Goal: Task Accomplishment & Management: Manage account settings

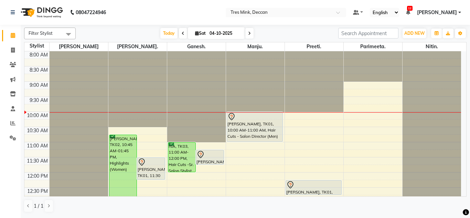
scroll to position [34, 0]
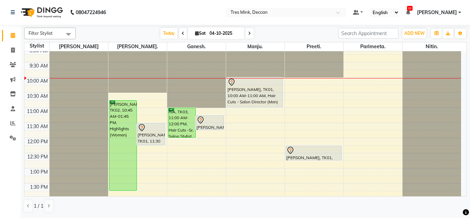
click at [182, 33] on icon at bounding box center [183, 33] width 3 height 4
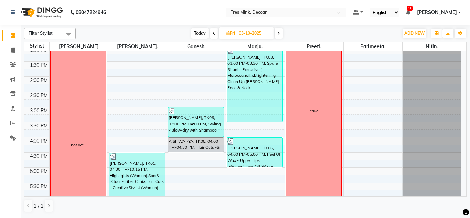
scroll to position [145, 0]
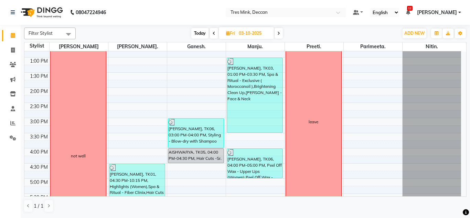
click at [214, 34] on icon at bounding box center [213, 33] width 3 height 4
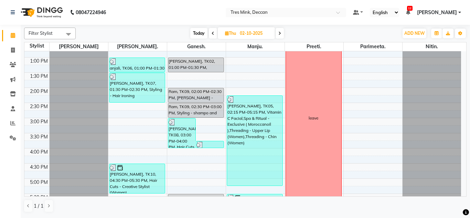
click at [279, 32] on icon at bounding box center [279, 33] width 3 height 4
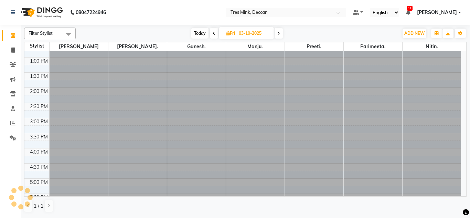
scroll to position [61, 0]
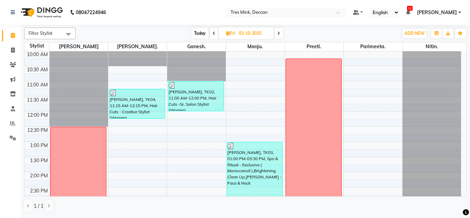
click at [213, 32] on icon at bounding box center [213, 33] width 3 height 4
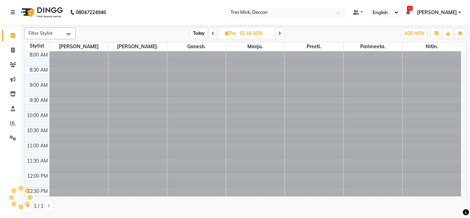
click at [279, 34] on icon at bounding box center [279, 33] width 3 height 4
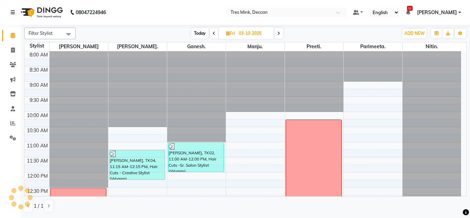
scroll to position [61, 0]
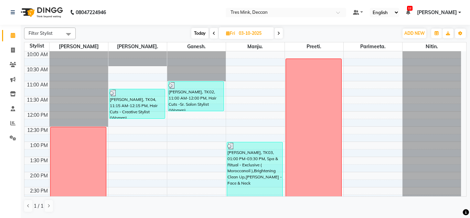
click at [279, 34] on icon at bounding box center [278, 33] width 3 height 4
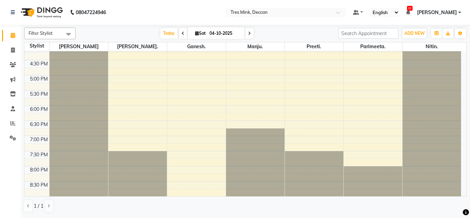
scroll to position [111, 0]
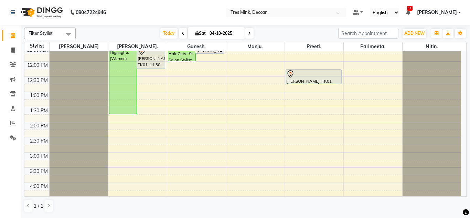
click at [248, 32] on icon at bounding box center [249, 33] width 3 height 4
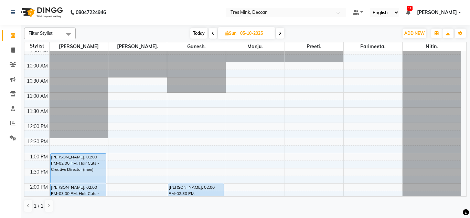
scroll to position [8, 0]
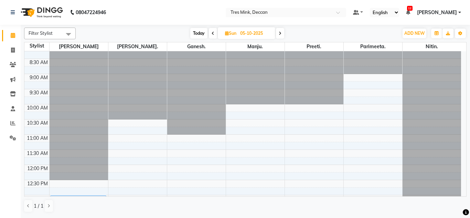
click at [213, 33] on icon at bounding box center [212, 33] width 3 height 4
type input "04-10-2025"
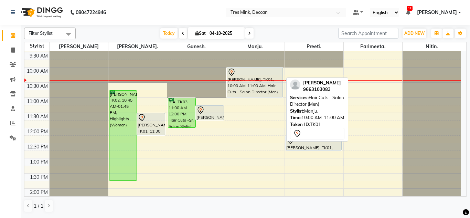
drag, startPoint x: 249, startPoint y: 79, endPoint x: 250, endPoint y: 57, distance: 22.4
click at [250, 57] on div "Akshay Dutt, TK01, 10:00 AM-11:00 AM, Hair Cuts - Salon Director (Men)" at bounding box center [255, 203] width 58 height 393
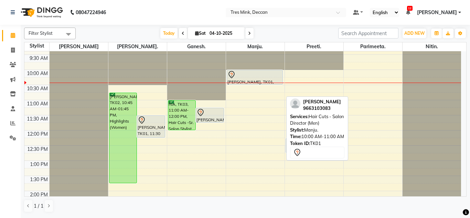
drag, startPoint x: 247, startPoint y: 99, endPoint x: 248, endPoint y: 79, distance: 20.7
click at [248, 79] on div "Akshay Dutt, TK01, 10:00 AM-11:00 AM, Hair Cuts - Salon Director (Men) Akshay D…" at bounding box center [255, 205] width 58 height 393
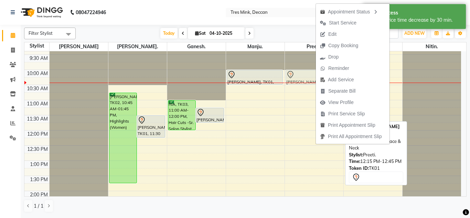
drag, startPoint x: 315, startPoint y: 144, endPoint x: 305, endPoint y: 75, distance: 69.7
click at [305, 75] on div "Akshay Dutt, TK01, 12:15 PM-12:45 PM, De-Tan - Face & Neck Akshay Dutt, TK01, 1…" at bounding box center [314, 205] width 58 height 393
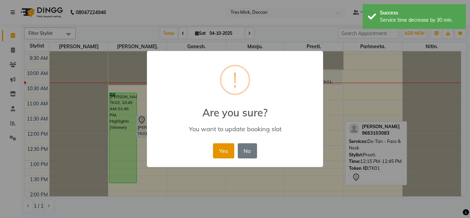
click at [226, 148] on button "Yes" at bounding box center [223, 150] width 21 height 15
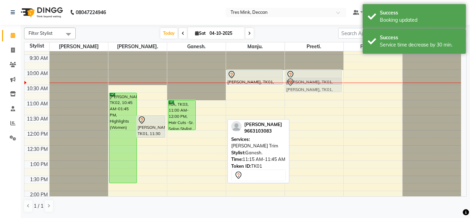
drag, startPoint x: 210, startPoint y: 116, endPoint x: 341, endPoint y: 77, distance: 136.5
click at [323, 82] on tr "Trupti Nanal, TK02, 10:45 AM-01:45 PM, Highlights (Women) Akshay Dutt, TK01, 11…" at bounding box center [242, 205] width 436 height 393
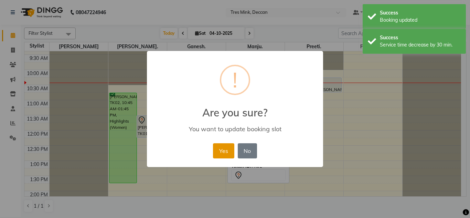
click at [222, 147] on button "Yes" at bounding box center [223, 150] width 21 height 15
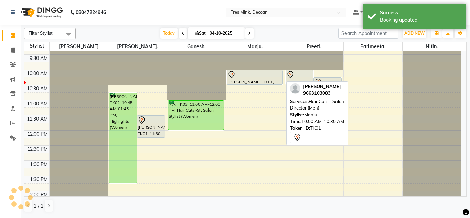
click at [260, 78] on div "Akshay Dutt, TK01, 10:00 AM-10:30 AM, Hair Cuts - Salon Director (Men)" at bounding box center [255, 77] width 56 height 14
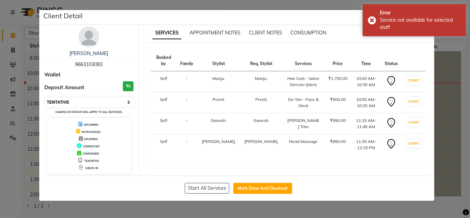
click at [117, 102] on select "Select IN SERVICE CONFIRMED TENTATIVE CHECK IN MARK DONE DROPPED UPCOMING" at bounding box center [89, 102] width 89 height 10
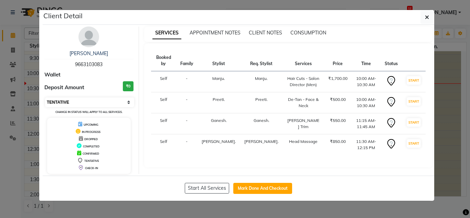
select select "5"
click at [45, 97] on select "Select IN SERVICE CONFIRMED TENTATIVE CHECK IN MARK DONE DROPPED UPCOMING" at bounding box center [89, 102] width 89 height 10
click at [429, 16] on button "button" at bounding box center [426, 17] width 13 height 13
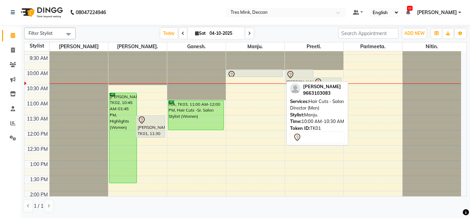
drag, startPoint x: 254, startPoint y: 84, endPoint x: 256, endPoint y: 76, distance: 8.3
click at [256, 76] on div "Akshay Dutt, TK01, 10:00 AM-10:30 AM, Hair Cuts - Salon Director (Men) Akshay D…" at bounding box center [255, 205] width 58 height 393
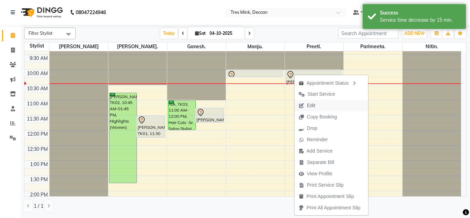
click at [310, 103] on span "Edit" at bounding box center [311, 105] width 8 height 7
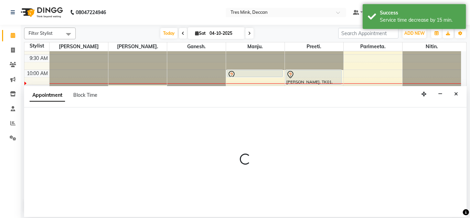
select select "tentative"
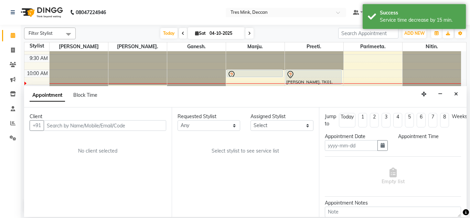
scroll to position [34, 0]
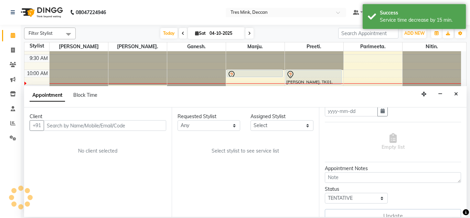
type input "04-10-2025"
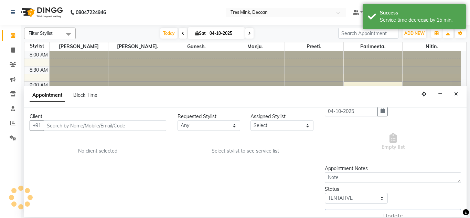
select select "600"
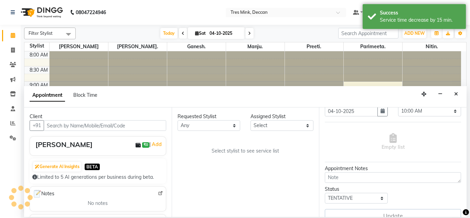
select select "59499"
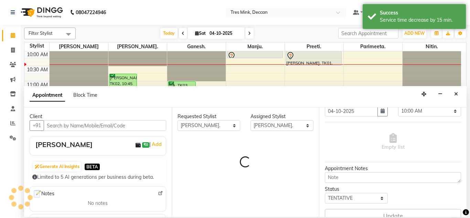
select select "3564"
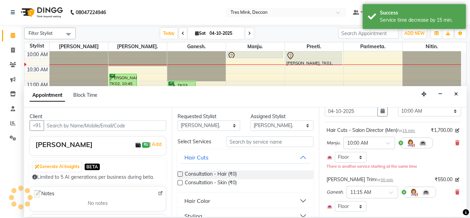
select select "3564"
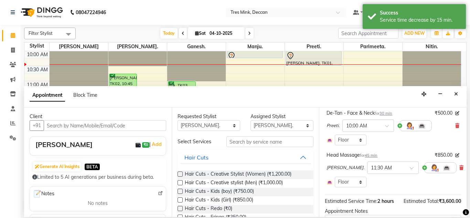
scroll to position [132, 0]
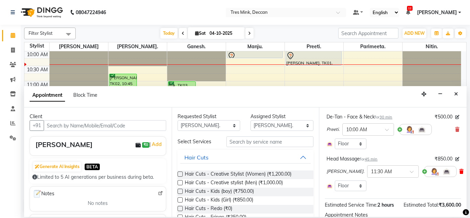
click at [459, 170] on icon at bounding box center [461, 171] width 4 height 5
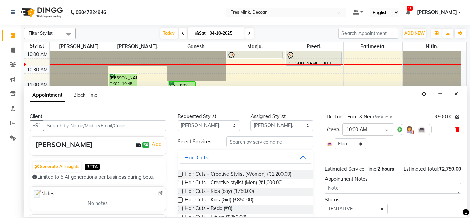
click at [455, 128] on icon at bounding box center [457, 129] width 4 height 5
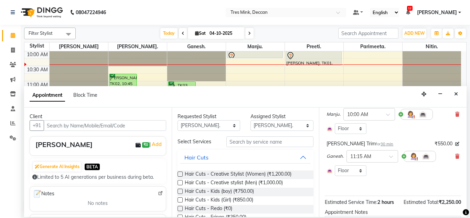
scroll to position [60, 0]
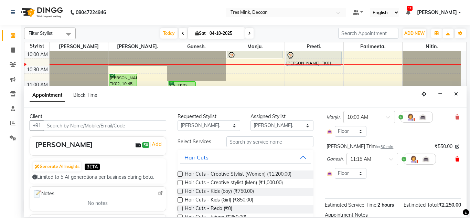
click at [455, 162] on span at bounding box center [457, 158] width 4 height 7
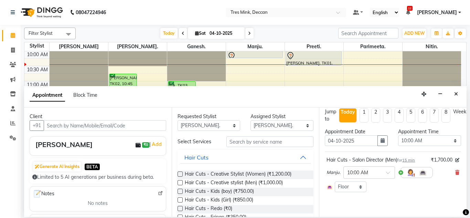
scroll to position [0, 0]
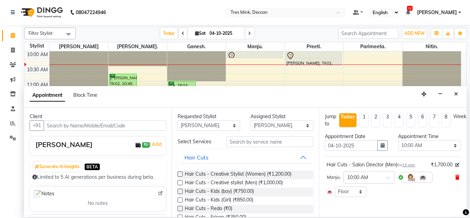
click at [455, 179] on icon at bounding box center [457, 177] width 4 height 5
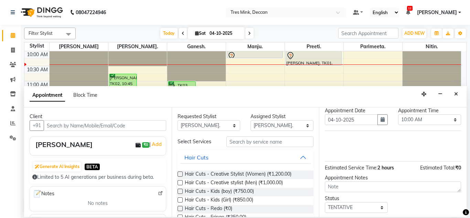
scroll to position [50, 0]
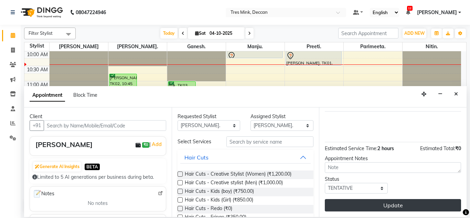
click at [407, 199] on button "Update" at bounding box center [393, 205] width 136 height 12
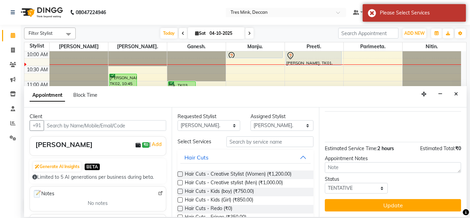
click at [181, 176] on label at bounding box center [179, 173] width 5 height 5
click at [181, 176] on input "checkbox" at bounding box center [179, 174] width 4 height 4
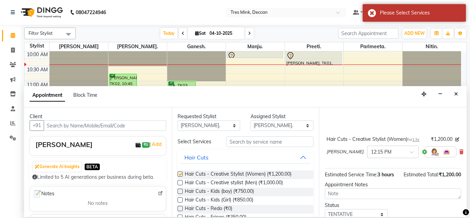
checkbox input "false"
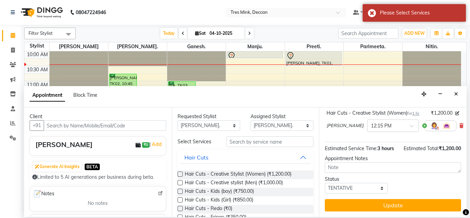
scroll to position [89, 0]
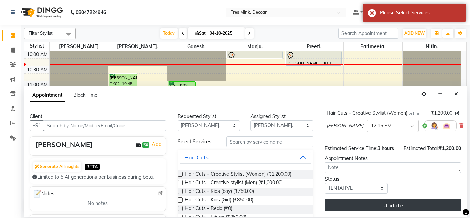
click at [355, 199] on button "Update" at bounding box center [393, 205] width 136 height 12
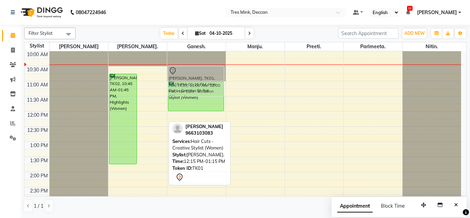
drag, startPoint x: 154, startPoint y: 130, endPoint x: 170, endPoint y: 76, distance: 55.9
click at [170, 76] on tr "Trupti Nanal, TK02, 10:45 AM-01:45 PM, Highlights (Women) Akshay Dutt, TK01, 12…" at bounding box center [242, 186] width 436 height 393
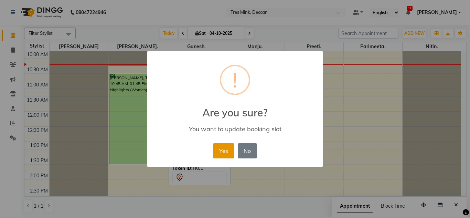
click at [225, 155] on button "Yes" at bounding box center [223, 150] width 21 height 15
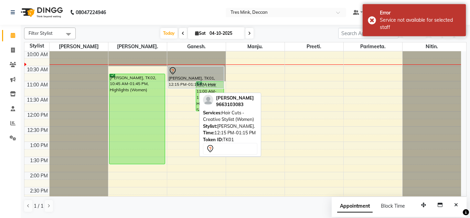
drag, startPoint x: 179, startPoint y: 95, endPoint x: 181, endPoint y: 82, distance: 12.5
click at [181, 82] on div "Akshay Dutt, TK01, 12:15 PM-01:15 PM, Hair Cuts - Creative Stylist (Women) RIA,…" at bounding box center [196, 186] width 58 height 393
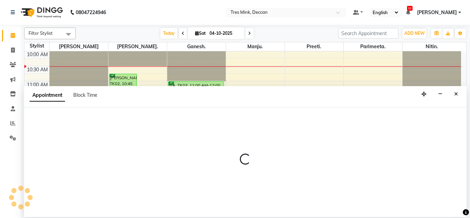
select select "89283"
select select "tentative"
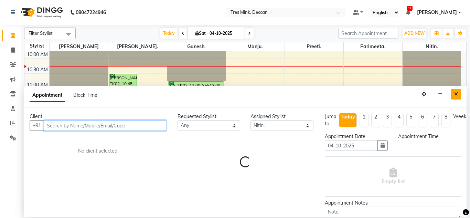
select select "690"
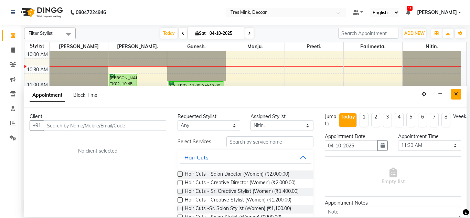
click at [456, 94] on icon "Close" at bounding box center [456, 93] width 4 height 5
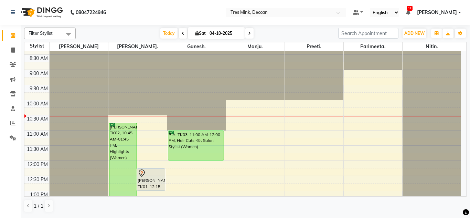
scroll to position [8, 0]
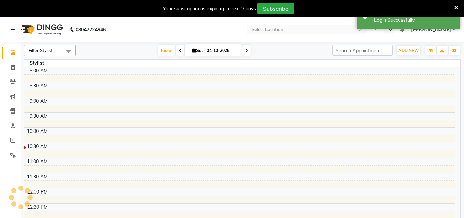
select select "en"
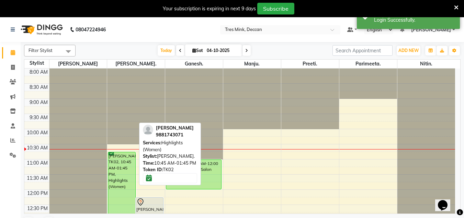
click at [113, 159] on div "[PERSON_NAME], TK02, 10:45 AM-01:45 PM, Highlights (Women)" at bounding box center [121, 197] width 27 height 90
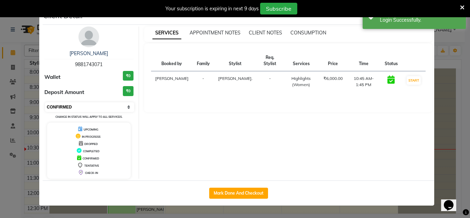
click at [127, 109] on select "Select IN SERVICE CONFIRMED TENTATIVE CHECK IN MARK DONE DROPPED UPCOMING" at bounding box center [89, 107] width 89 height 10
select select "8"
click at [45, 102] on select "Select IN SERVICE CONFIRMED TENTATIVE CHECK IN MARK DONE DROPPED UPCOMING" at bounding box center [89, 107] width 89 height 10
click at [71, 208] on ngb-modal-window "Client Detail Trupti Nanal 9881743071 Wallet ₹0 Deposit Amount ₹0 Select IN SER…" at bounding box center [235, 109] width 470 height 218
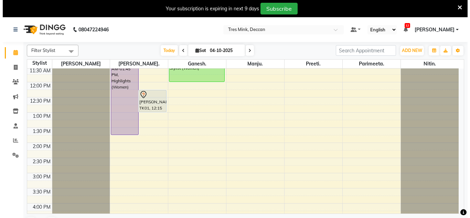
scroll to position [69, 0]
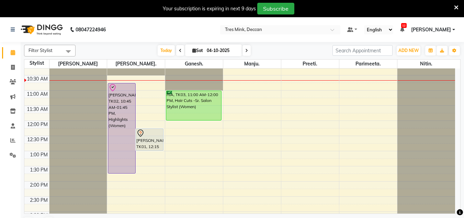
click at [455, 8] on icon at bounding box center [457, 7] width 4 height 6
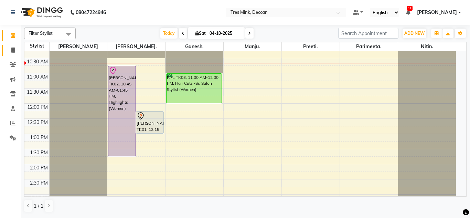
click at [14, 45] on link "Invoice" at bounding box center [10, 50] width 17 height 11
select select "service"
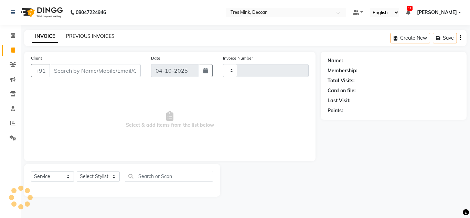
click at [77, 35] on link "PREVIOUS INVOICES" at bounding box center [90, 36] width 48 height 6
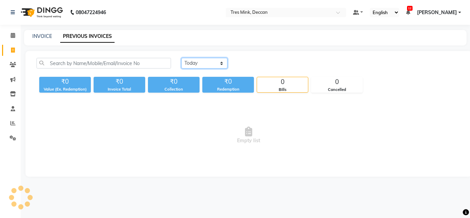
click at [192, 63] on select "Today Yesterday Custom Range" at bounding box center [204, 63] width 46 height 11
select select "range"
click at [181, 58] on select "Today Yesterday Custom Range" at bounding box center [204, 63] width 46 height 11
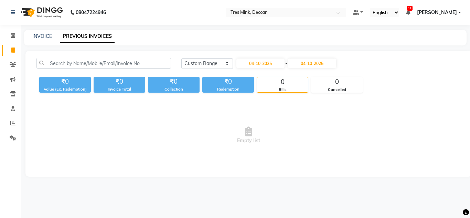
click at [264, 56] on div "Today Yesterday Custom Range 04-10-2025 - 04-10-2025 ₹0 Value (Ex. Redemption) …" at bounding box center [248, 113] width 446 height 125
click at [261, 63] on input "04-10-2025" at bounding box center [260, 63] width 48 height 10
select select "10"
select select "2025"
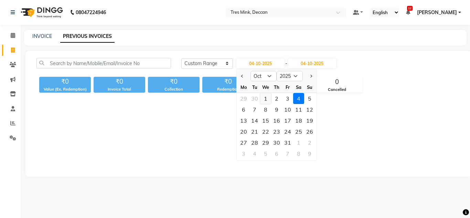
click at [266, 99] on div "1" at bounding box center [265, 98] width 11 height 11
type input "01-10-2025"
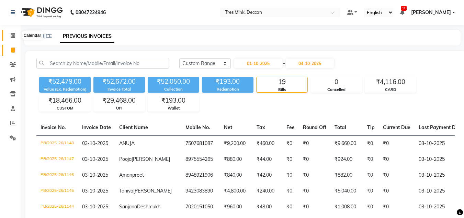
click at [12, 34] on icon at bounding box center [13, 35] width 4 height 5
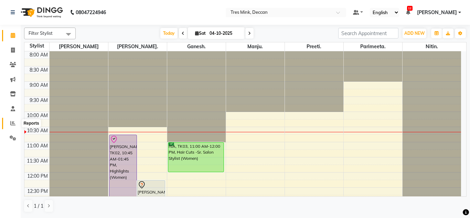
click at [14, 121] on icon at bounding box center [12, 122] width 5 height 5
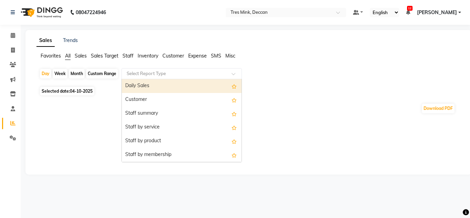
click at [133, 76] on input "text" at bounding box center [174, 73] width 99 height 7
click at [134, 73] on input "text" at bounding box center [174, 73] width 99 height 7
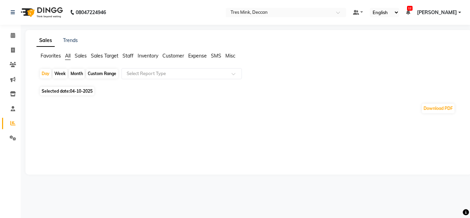
click at [50, 57] on span "Favorites" at bounding box center [51, 56] width 20 height 6
click at [74, 71] on div "Month" at bounding box center [77, 74] width 16 height 10
select select "10"
select select "2025"
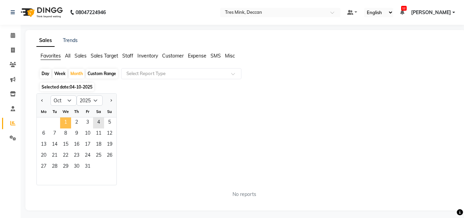
click at [64, 119] on span "1" at bounding box center [65, 122] width 11 height 11
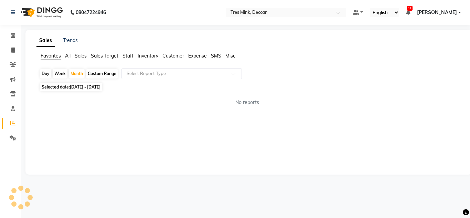
click at [138, 68] on app-reports "Favorites All Sales Sales Target Staff Inventory Customer Expense SMS Misc Day …" at bounding box center [248, 81] width 432 height 59
click at [138, 74] on input "text" at bounding box center [174, 73] width 99 height 7
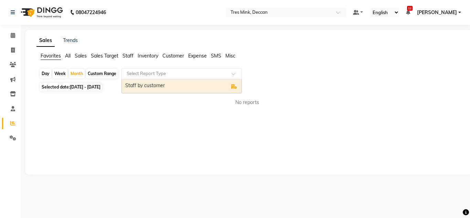
click at [138, 89] on div "Staff by customer" at bounding box center [182, 86] width 120 height 14
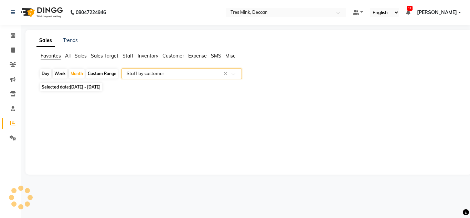
select select "filtered_report"
select select "pdf"
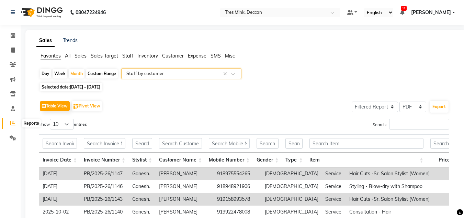
click at [16, 125] on span at bounding box center [13, 123] width 12 height 8
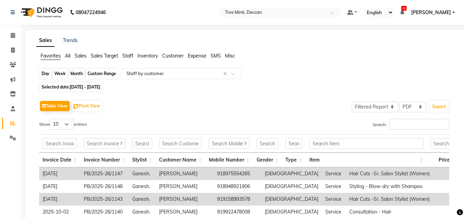
click at [72, 72] on div "Month" at bounding box center [77, 74] width 16 height 10
select select "10"
select select "2025"
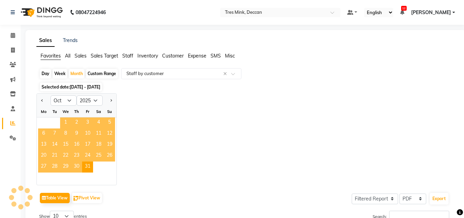
click at [63, 121] on span "1" at bounding box center [65, 122] width 11 height 11
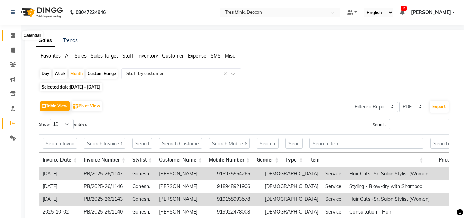
click at [12, 36] on icon at bounding box center [13, 35] width 4 height 5
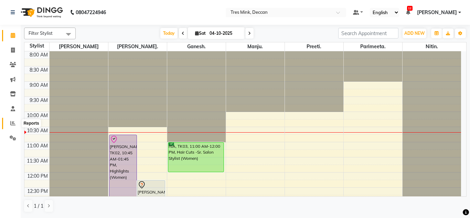
click at [13, 122] on icon at bounding box center [12, 122] width 5 height 5
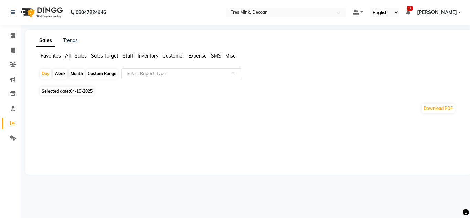
click at [55, 92] on span "Selected date: 04-10-2025" at bounding box center [67, 91] width 54 height 9
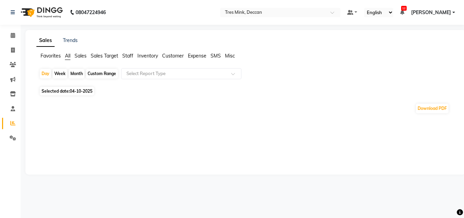
select select "10"
select select "2025"
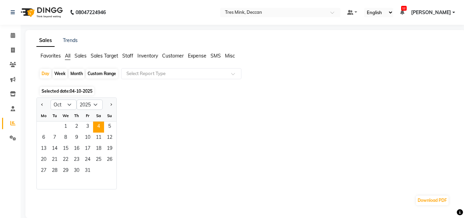
click at [72, 70] on div "Month" at bounding box center [77, 74] width 16 height 10
select select "10"
select select "2025"
click at [73, 72] on div "Month" at bounding box center [77, 74] width 16 height 10
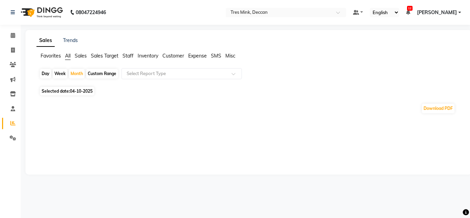
click at [73, 92] on span "04-10-2025" at bounding box center [81, 90] width 23 height 5
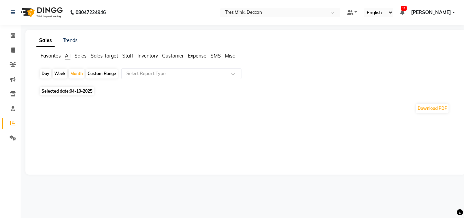
select select "10"
select select "2025"
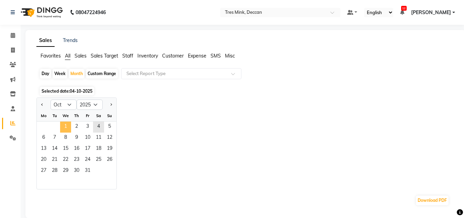
click at [63, 129] on span "1" at bounding box center [65, 126] width 11 height 11
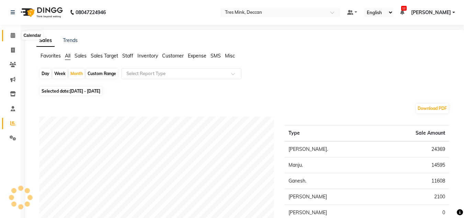
click at [14, 33] on icon at bounding box center [13, 35] width 4 height 5
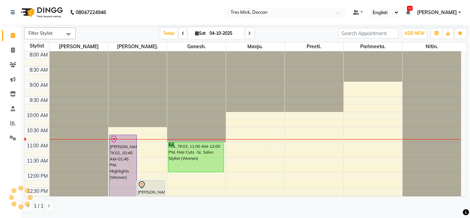
click at [248, 35] on icon at bounding box center [249, 33] width 3 height 4
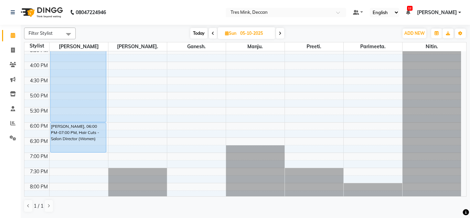
scroll to position [248, 0]
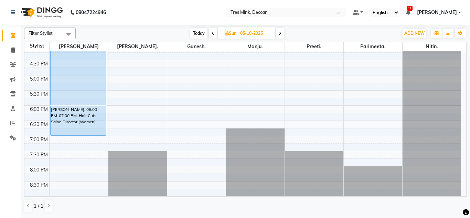
click at [280, 34] on icon at bounding box center [279, 33] width 3 height 4
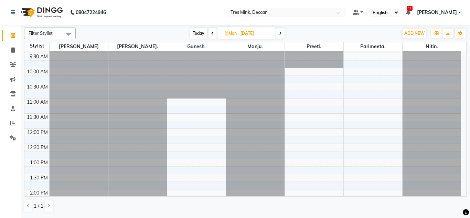
scroll to position [26, 0]
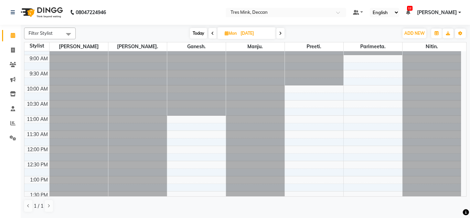
click at [282, 33] on span at bounding box center [280, 33] width 8 height 11
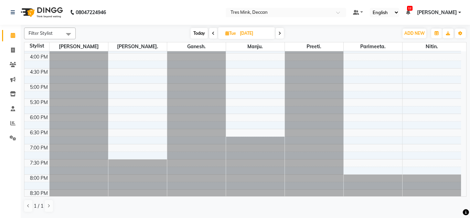
scroll to position [241, 0]
click at [200, 34] on span "Today" at bounding box center [198, 33] width 17 height 11
type input "04-10-2025"
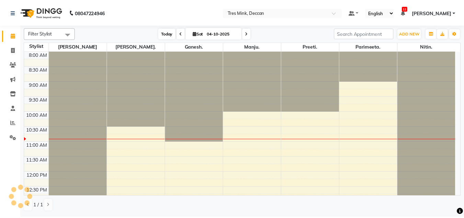
scroll to position [61, 0]
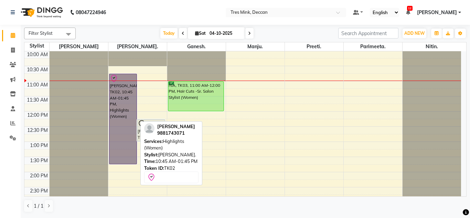
drag, startPoint x: 138, startPoint y: 94, endPoint x: 129, endPoint y: 94, distance: 9.6
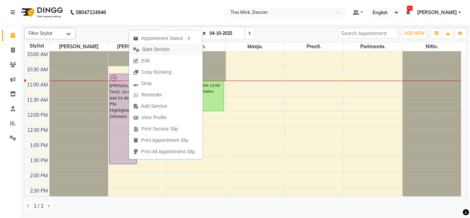
click at [148, 51] on span "Start Service" at bounding box center [156, 49] width 28 height 7
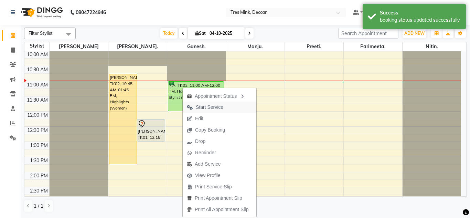
click at [208, 107] on span "Start Service" at bounding box center [210, 106] width 28 height 7
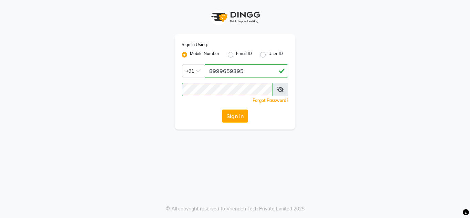
click at [249, 113] on div "Sign In" at bounding box center [235, 115] width 107 height 13
click at [243, 115] on button "Sign In" at bounding box center [235, 115] width 26 height 13
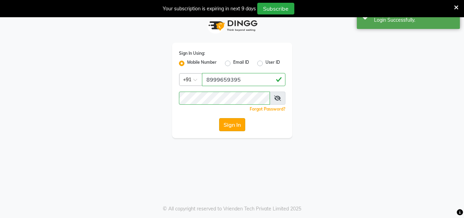
scroll to position [17, 0]
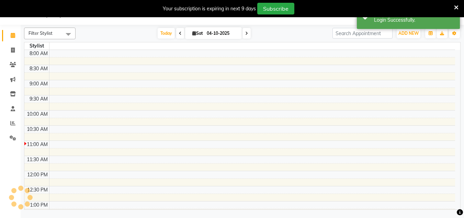
select select "en"
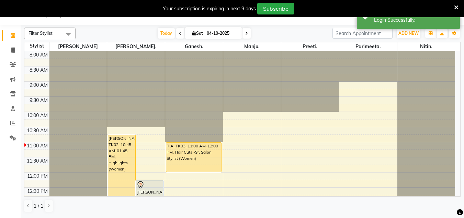
click at [458, 5] on icon at bounding box center [457, 7] width 4 height 6
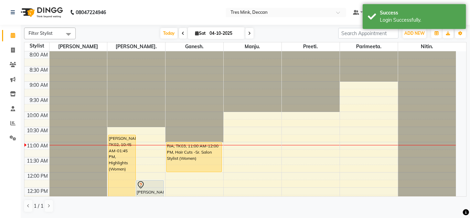
scroll to position [34, 0]
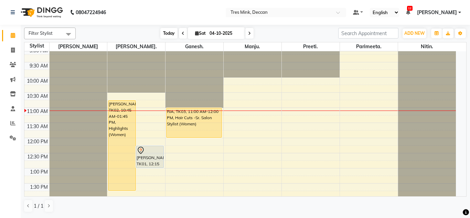
click at [170, 35] on span "Today" at bounding box center [168, 33] width 17 height 11
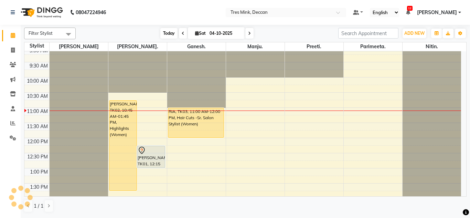
scroll to position [91, 0]
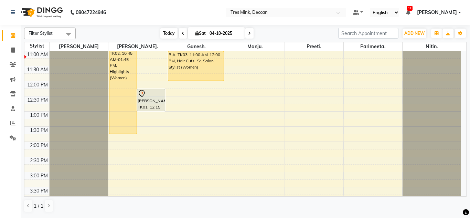
click at [170, 34] on span "Today" at bounding box center [168, 33] width 17 height 11
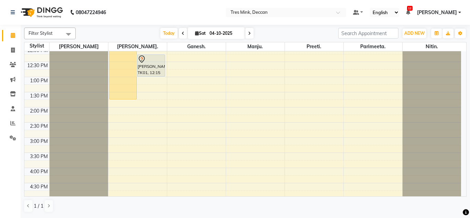
scroll to position [160, 0]
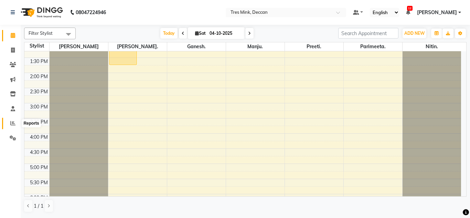
click at [8, 122] on span at bounding box center [13, 123] width 12 height 8
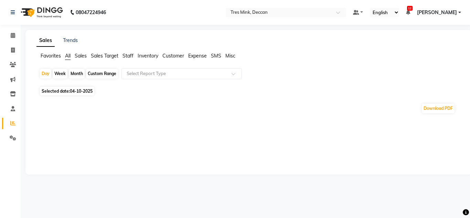
click at [47, 53] on span "Favorites" at bounding box center [51, 56] width 20 height 6
click at [73, 85] on span "04-10-2025" at bounding box center [81, 86] width 23 height 5
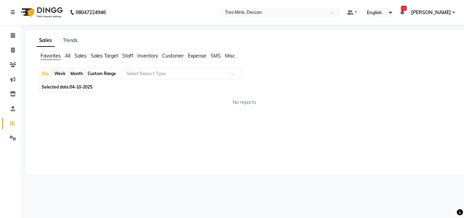
select select "10"
select select "2025"
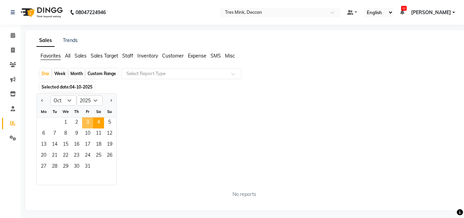
click at [88, 124] on span "3" at bounding box center [87, 122] width 11 height 11
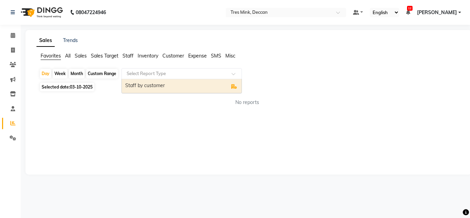
click at [138, 71] on input "text" at bounding box center [174, 73] width 99 height 7
click at [145, 86] on div "Staff by customer" at bounding box center [182, 86] width 120 height 14
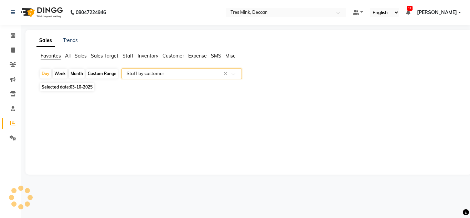
select select "filtered_report"
select select "pdf"
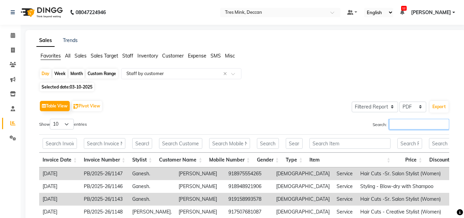
click at [406, 127] on input "Search:" at bounding box center [420, 124] width 60 height 11
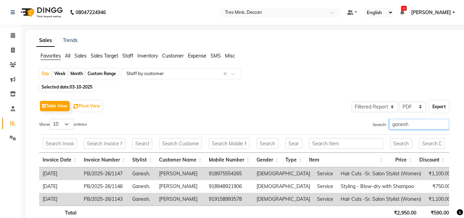
type input "ganesh"
click at [441, 102] on button "Export" at bounding box center [439, 107] width 19 height 12
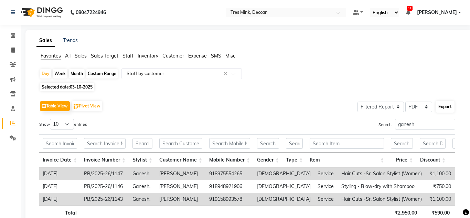
select select "sans-serif"
select select "14px"
select select "template_1"
select select "A4"
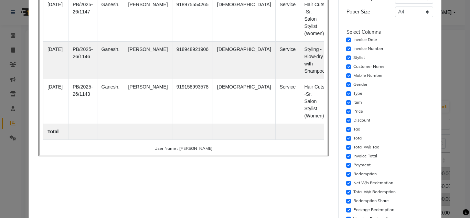
scroll to position [138, 0]
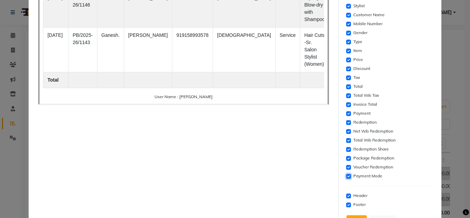
click at [346, 174] on input "checkbox" at bounding box center [348, 176] width 5 height 5
checkbox input "false"
click at [346, 167] on input "checkbox" at bounding box center [348, 167] width 5 height 5
checkbox input "false"
click at [346, 157] on input "checkbox" at bounding box center [348, 158] width 5 height 5
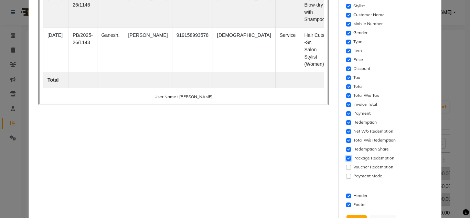
checkbox input "false"
click at [346, 148] on input "checkbox" at bounding box center [348, 149] width 5 height 5
checkbox input "false"
click at [346, 141] on input "checkbox" at bounding box center [348, 140] width 5 height 5
checkbox input "false"
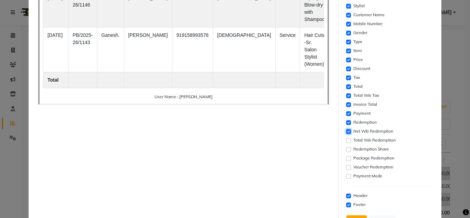
click at [346, 129] on input "checkbox" at bounding box center [348, 131] width 5 height 5
checkbox input "false"
click at [346, 120] on input "checkbox" at bounding box center [348, 122] width 5 height 5
checkbox input "false"
click at [346, 111] on input "checkbox" at bounding box center [348, 113] width 5 height 5
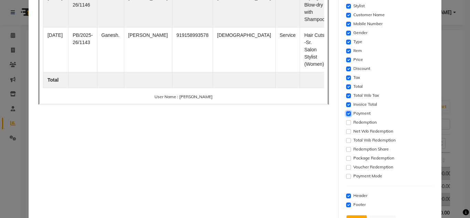
checkbox input "false"
click at [346, 104] on input "checkbox" at bounding box center [348, 104] width 5 height 5
checkbox input "false"
click at [346, 85] on input "checkbox" at bounding box center [348, 86] width 5 height 5
checkbox input "false"
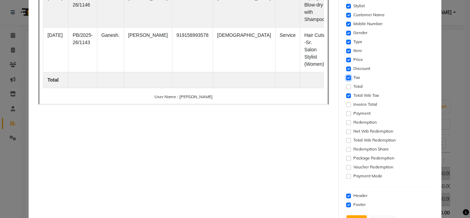
click at [346, 78] on input "checkbox" at bounding box center [348, 77] width 5 height 5
checkbox input "false"
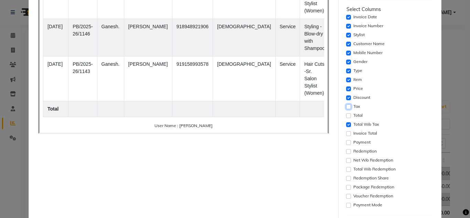
scroll to position [69, 0]
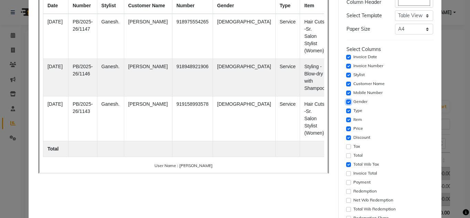
click at [346, 101] on input "checkbox" at bounding box center [348, 101] width 5 height 5
checkbox input "false"
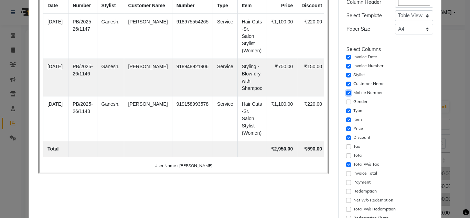
click at [346, 95] on input "checkbox" at bounding box center [348, 92] width 5 height 5
checkbox input "false"
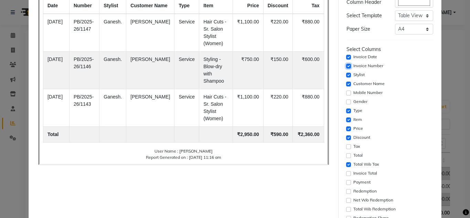
click at [346, 67] on input "checkbox" at bounding box center [348, 66] width 5 height 5
checkbox input "false"
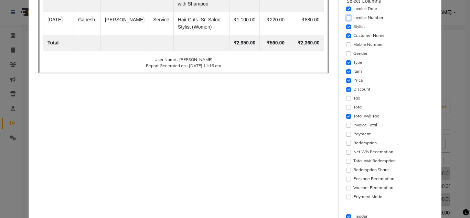
scroll to position [166, 0]
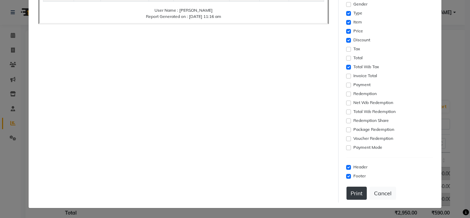
click at [352, 189] on button "Print" at bounding box center [356, 192] width 20 height 13
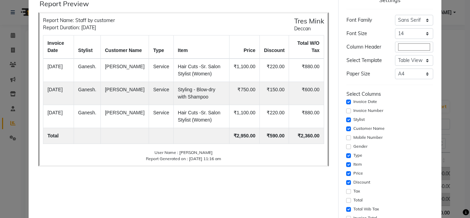
scroll to position [0, 0]
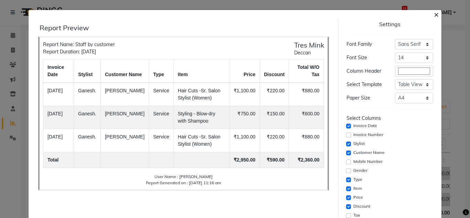
click at [434, 9] on button "×" at bounding box center [436, 13] width 16 height 19
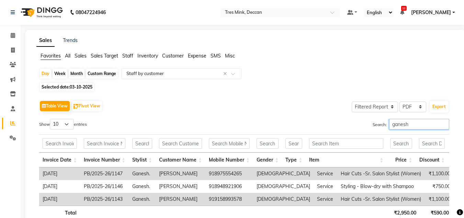
click at [394, 124] on input "ganesh" at bounding box center [420, 124] width 60 height 11
click at [407, 123] on input "ganesh" at bounding box center [420, 124] width 60 height 11
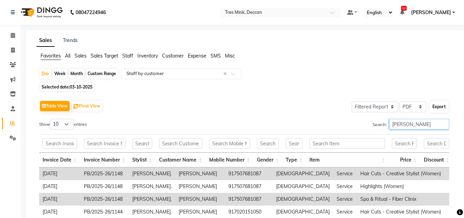
type input "[PERSON_NAME]"
click at [433, 108] on button "Export" at bounding box center [439, 107] width 19 height 12
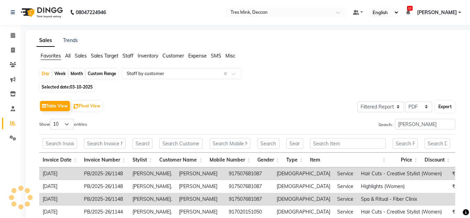
select select "sans-serif"
select select "14px"
select select "template_1"
select select "A4"
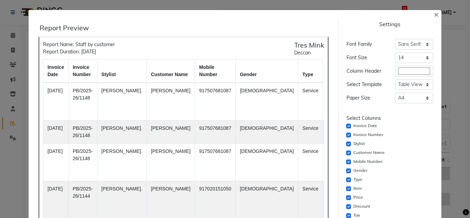
scroll to position [166, 0]
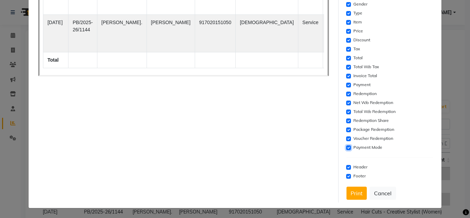
click at [346, 147] on input "checkbox" at bounding box center [348, 147] width 5 height 5
checkbox input "false"
click at [346, 140] on input "checkbox" at bounding box center [348, 138] width 5 height 5
checkbox input "false"
click at [347, 130] on input "checkbox" at bounding box center [348, 129] width 5 height 5
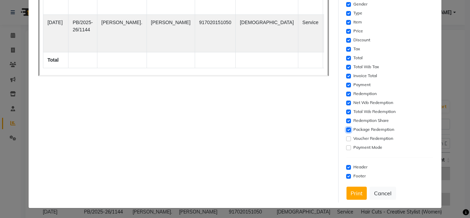
checkbox input "false"
click at [346, 120] on input "checkbox" at bounding box center [348, 120] width 5 height 5
checkbox input "false"
click at [346, 112] on input "checkbox" at bounding box center [348, 111] width 5 height 5
checkbox input "false"
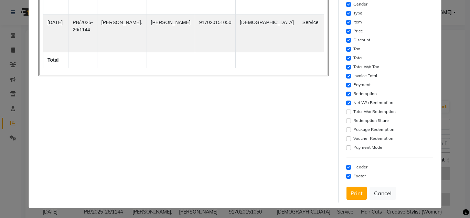
click at [343, 103] on div "Settings Font Family Select Sans Serif Monospace Serif Font Size Select 8 9 10 …" at bounding box center [389, 27] width 92 height 350
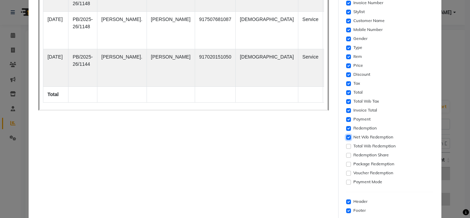
click at [346, 137] on input "checkbox" at bounding box center [348, 137] width 5 height 5
checkbox input "false"
click at [346, 127] on input "checkbox" at bounding box center [348, 128] width 5 height 5
checkbox input "false"
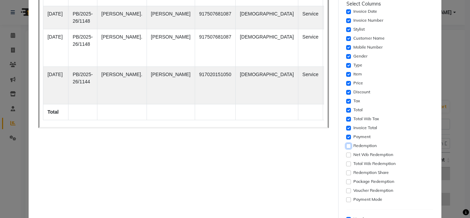
scroll to position [97, 0]
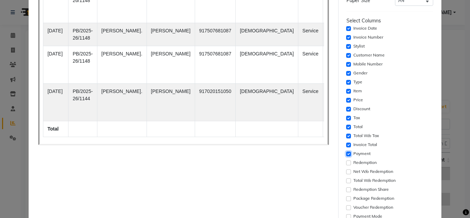
click at [346, 155] on input "checkbox" at bounding box center [348, 153] width 5 height 5
checkbox input "false"
click at [346, 146] on input "checkbox" at bounding box center [348, 144] width 5 height 5
checkbox input "false"
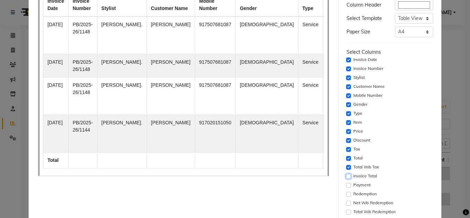
scroll to position [29, 0]
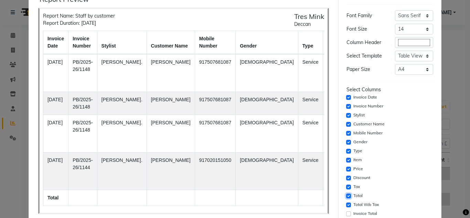
click at [346, 194] on input "checkbox" at bounding box center [348, 195] width 5 height 5
checkbox input "false"
click at [346, 185] on input "checkbox" at bounding box center [348, 186] width 5 height 5
checkbox input "false"
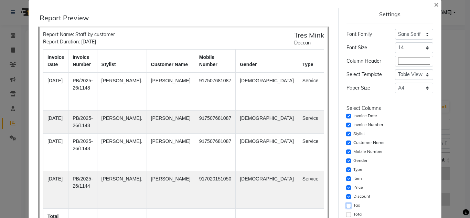
scroll to position [0, 0]
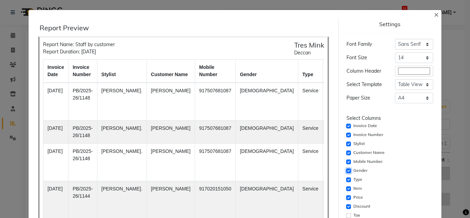
click at [346, 169] on input "checkbox" at bounding box center [348, 170] width 5 height 5
checkbox input "false"
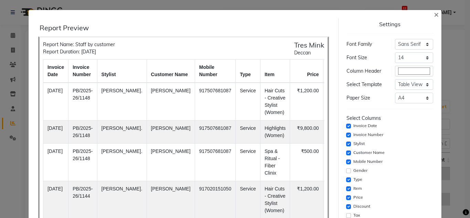
click at [347, 163] on div "Mobile Number" at bounding box center [389, 161] width 87 height 8
click at [346, 161] on input "checkbox" at bounding box center [348, 161] width 5 height 5
checkbox input "false"
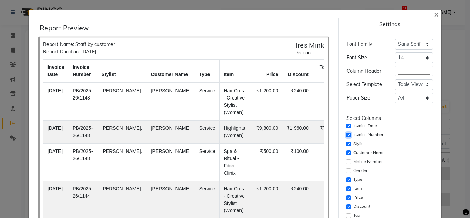
click at [346, 135] on input "checkbox" at bounding box center [348, 134] width 5 height 5
checkbox input "false"
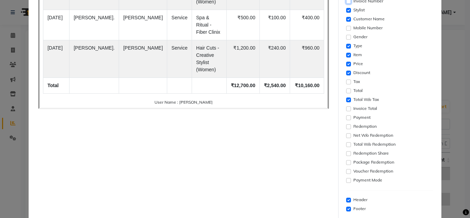
scroll to position [166, 0]
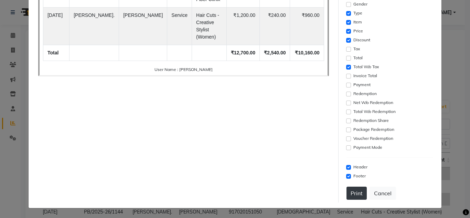
click at [357, 194] on button "Print" at bounding box center [356, 192] width 20 height 13
click at [355, 190] on button "Print" at bounding box center [356, 192] width 20 height 13
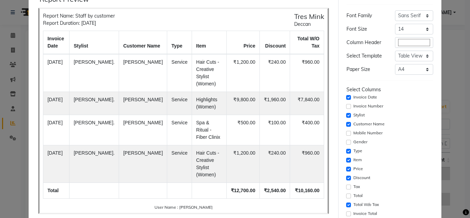
scroll to position [0, 0]
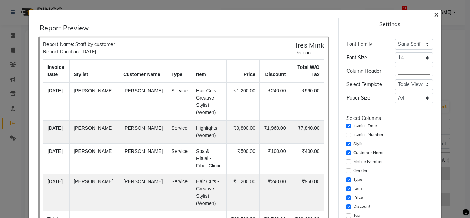
click at [434, 17] on span "×" at bounding box center [436, 14] width 5 height 10
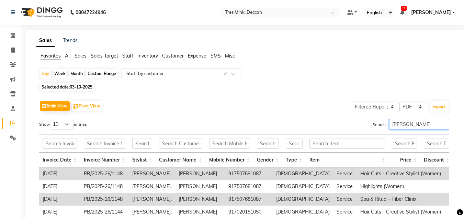
click at [398, 125] on input "[PERSON_NAME]" at bounding box center [420, 124] width 60 height 11
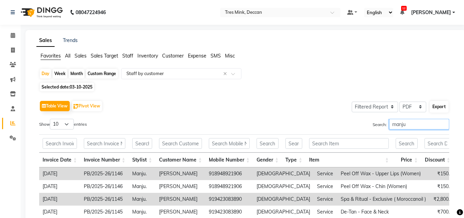
type input "manju"
click at [441, 105] on button "Export" at bounding box center [439, 107] width 19 height 12
select select "sans-serif"
select select "14px"
select select "template_1"
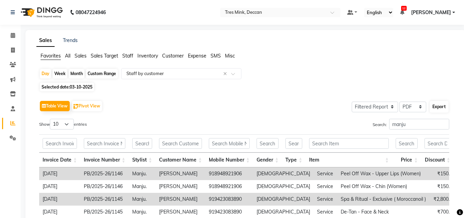
select select "A4"
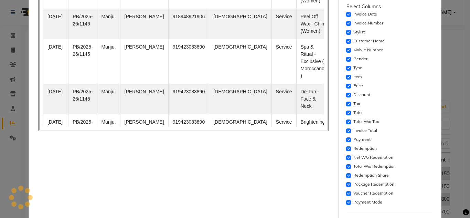
scroll to position [166, 0]
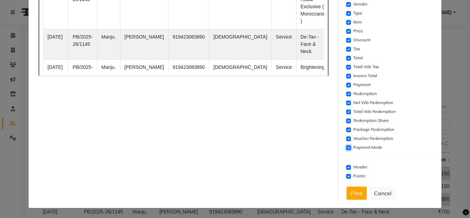
click at [346, 146] on input "checkbox" at bounding box center [348, 147] width 5 height 5
checkbox input "false"
click at [346, 135] on div "Voucher Redemption" at bounding box center [389, 138] width 87 height 8
click at [343, 139] on div "Settings Font Family Select Sans Serif Monospace Serif Font Size Select 8 9 10 …" at bounding box center [389, 27] width 92 height 350
click at [343, 136] on div "Settings Font Family Select Sans Serif Monospace Serif Font Size Select 8 9 10 …" at bounding box center [389, 27] width 92 height 350
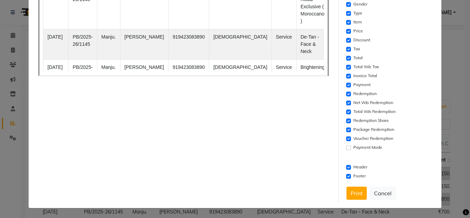
click at [346, 137] on input "checkbox" at bounding box center [348, 138] width 5 height 5
checkbox input "false"
click at [346, 125] on div "Redemption Share" at bounding box center [389, 121] width 87 height 8
click at [346, 130] on input "checkbox" at bounding box center [348, 129] width 5 height 5
checkbox input "false"
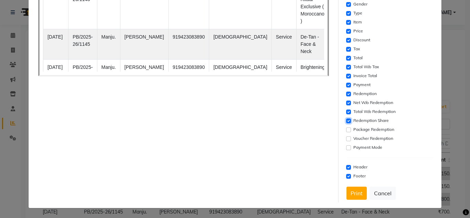
click at [346, 119] on input "checkbox" at bounding box center [348, 120] width 5 height 5
checkbox input "false"
click at [346, 111] on input "checkbox" at bounding box center [348, 111] width 5 height 5
checkbox input "false"
click at [346, 101] on input "checkbox" at bounding box center [348, 102] width 5 height 5
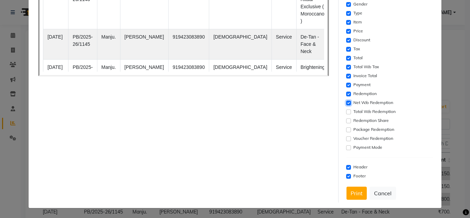
checkbox input "false"
click at [346, 92] on input "checkbox" at bounding box center [348, 93] width 5 height 5
checkbox input "false"
click at [346, 84] on input "checkbox" at bounding box center [348, 85] width 5 height 5
checkbox input "false"
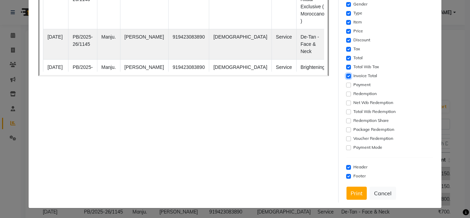
click at [346, 74] on input "checkbox" at bounding box center [348, 76] width 5 height 5
checkbox input "false"
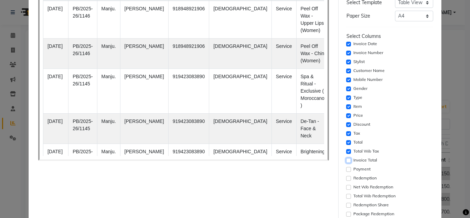
scroll to position [63, 0]
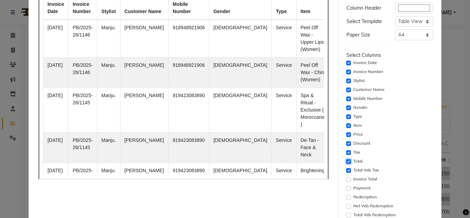
click at [346, 160] on input "checkbox" at bounding box center [348, 161] width 5 height 5
checkbox input "false"
click at [347, 151] on input "checkbox" at bounding box center [348, 152] width 5 height 5
checkbox input "false"
click at [347, 107] on div "Gender" at bounding box center [389, 107] width 87 height 8
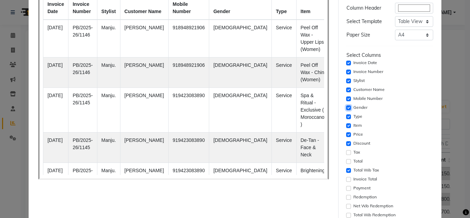
click at [346, 107] on input "checkbox" at bounding box center [348, 107] width 5 height 5
checkbox input "false"
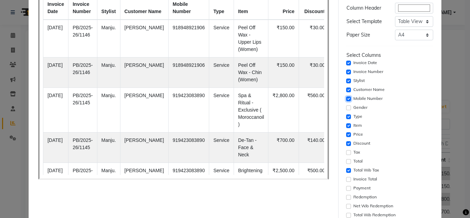
click at [346, 101] on input "checkbox" at bounding box center [348, 98] width 5 height 5
checkbox input "false"
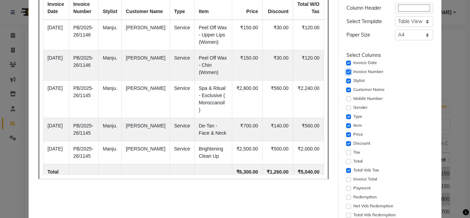
click at [346, 72] on input "checkbox" at bounding box center [348, 71] width 5 height 5
checkbox input "false"
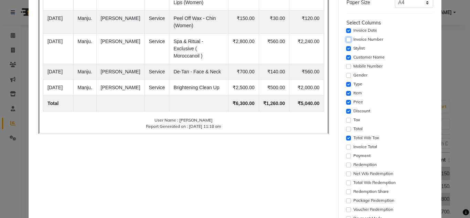
scroll to position [166, 0]
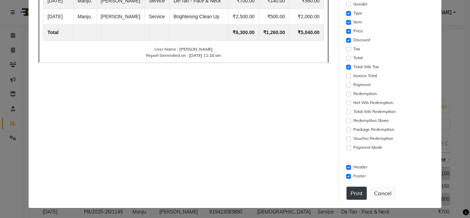
click at [350, 197] on button "Print" at bounding box center [356, 192] width 20 height 13
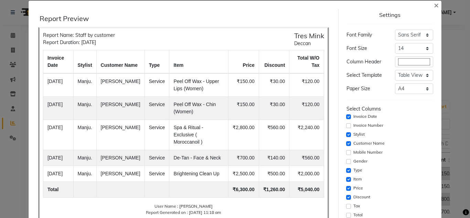
scroll to position [0, 0]
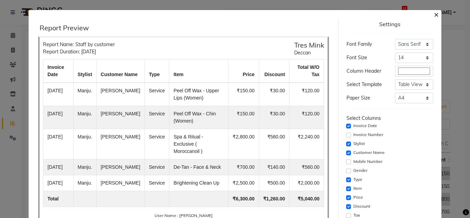
click at [434, 15] on span "×" at bounding box center [436, 14] width 5 height 10
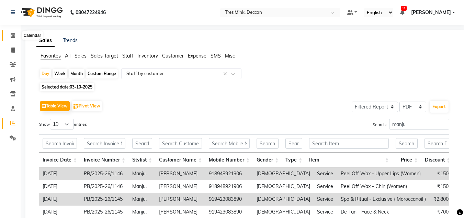
click at [16, 37] on span at bounding box center [13, 36] width 12 height 8
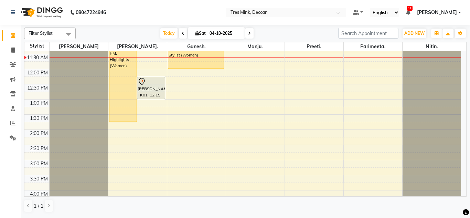
scroll to position [69, 0]
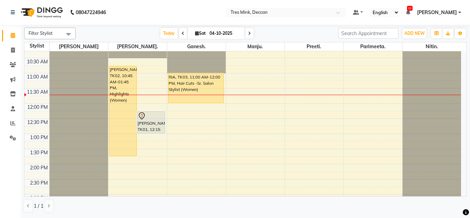
click at [252, 156] on div "8:00 AM 8:30 AM 9:00 AM 9:30 AM 10:00 AM 10:30 AM 11:00 AM 11:30 AM 12:00 PM 12…" at bounding box center [242, 178] width 436 height 393
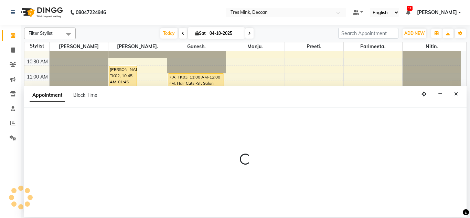
select select "61556"
select select "825"
select select "tentative"
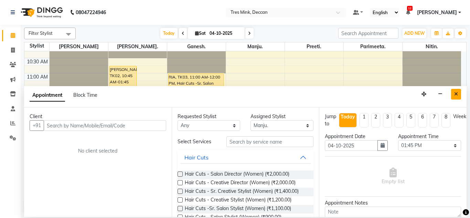
click at [455, 91] on button "Close" at bounding box center [456, 94] width 10 height 11
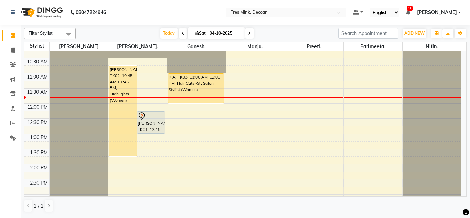
click at [214, 31] on input "04-10-2025" at bounding box center [224, 33] width 34 height 10
select select "10"
select select "2025"
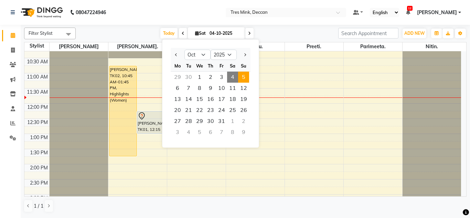
click at [242, 77] on span "5" at bounding box center [243, 77] width 11 height 11
type input "05-10-2025"
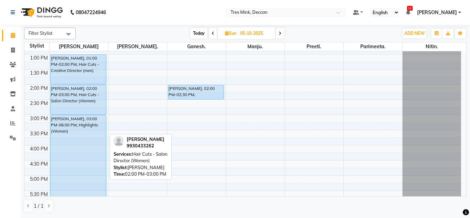
scroll to position [160, 0]
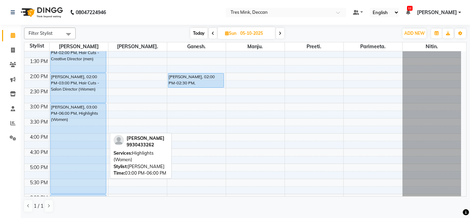
click at [97, 153] on div "[PERSON_NAME], 03:00 PM-06:00 PM, Highlights (Women)" at bounding box center [79, 148] width 56 height 90
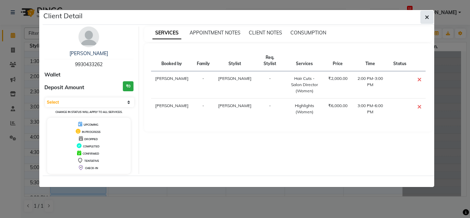
click at [431, 14] on button "button" at bounding box center [426, 17] width 13 height 13
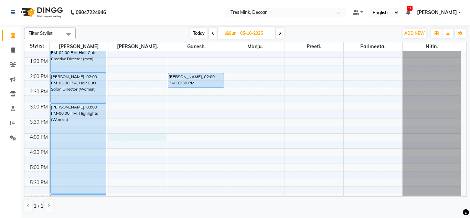
click at [110, 136] on div "8:00 AM 8:30 AM 9:00 AM 9:30 AM 10:00 AM 10:30 AM 11:00 AM 11:30 AM 12:00 PM 12…" at bounding box center [242, 87] width 436 height 393
select select "59499"
select select "tentative"
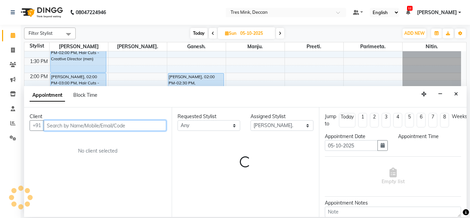
select select "960"
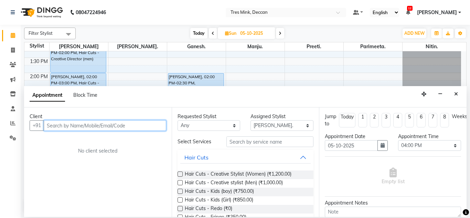
click at [80, 124] on input "text" at bounding box center [105, 125] width 122 height 11
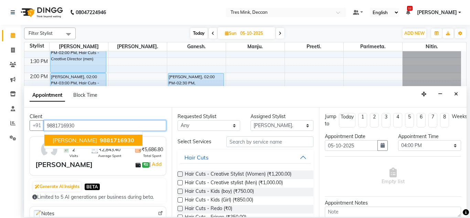
click at [100, 138] on span "9881716930" at bounding box center [117, 139] width 34 height 7
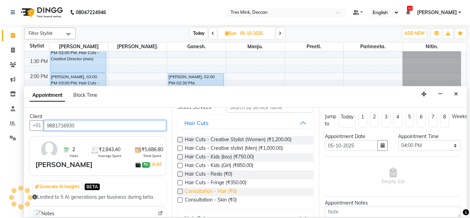
scroll to position [0, 0]
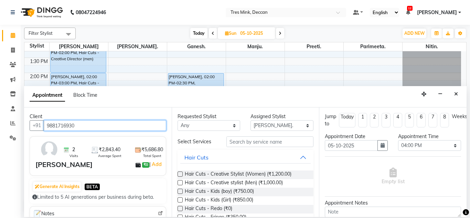
type input "9881716930"
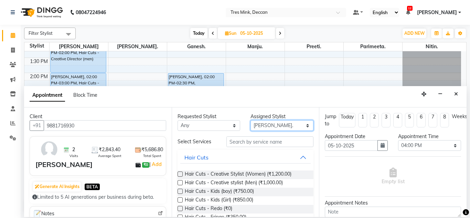
click at [266, 125] on select "Select Ganesh. Gunjan. Manju. Nitin. Parimeeta. Preeti. Revati Karandikar" at bounding box center [281, 125] width 63 height 11
select select "59496"
click at [250, 120] on select "Select Ganesh. Gunjan. Manju. Nitin. Parimeeta. Preeti. Revati Karandikar" at bounding box center [281, 125] width 63 height 11
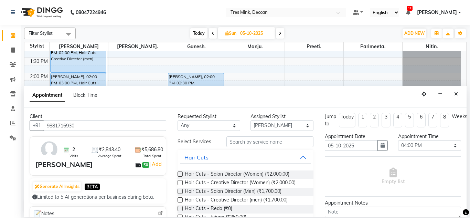
click at [182, 175] on label at bounding box center [179, 173] width 5 height 5
click at [182, 175] on input "checkbox" at bounding box center [179, 174] width 4 height 4
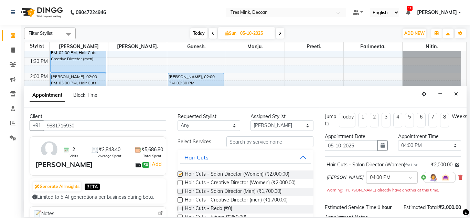
checkbox input "false"
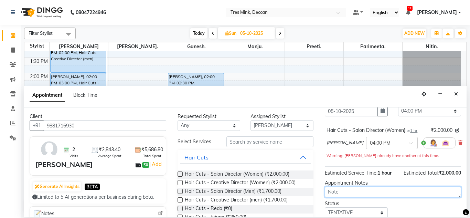
click at [348, 194] on textarea at bounding box center [393, 191] width 136 height 11
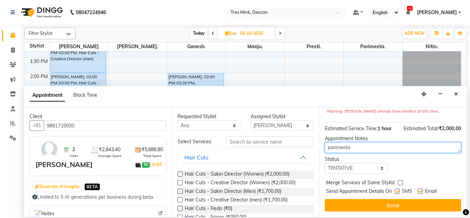
scroll to position [85, 0]
type textarea "parimeeta"
click at [337, 169] on div "Jump to Today 1 2 3 4 5 6 7 8 Weeks Appointment Date 05-10-2025 Appointment Tim…" at bounding box center [392, 161] width 147 height 109
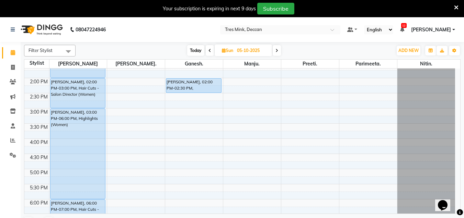
click at [197, 51] on span "Today" at bounding box center [195, 50] width 17 height 11
type input "04-10-2025"
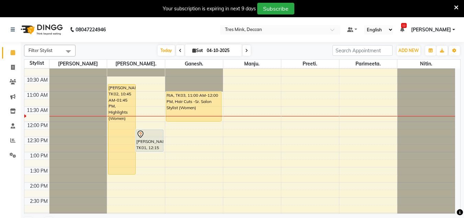
scroll to position [57, 0]
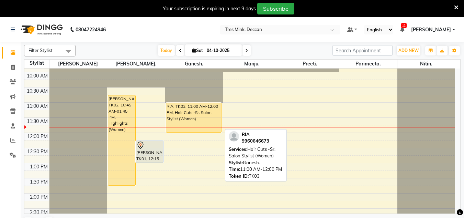
click at [188, 122] on div "RIA, TK03, 11:00 AM-12:00 PM, Hair Cuts -Sr. Salon Stylist (Women)" at bounding box center [193, 117] width 55 height 29
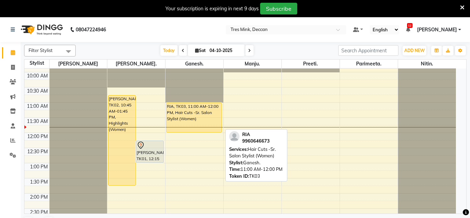
select select "1"
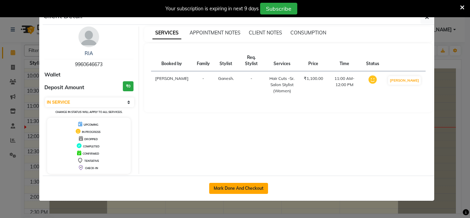
click at [246, 189] on button "Mark Done And Checkout" at bounding box center [238, 188] width 59 height 11
select select "service"
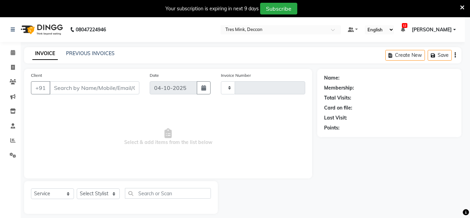
type input "1149"
select select "3"
select select "8055"
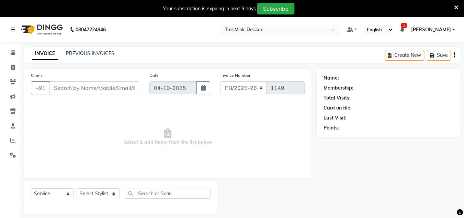
type input "9960646673"
select select "59501"
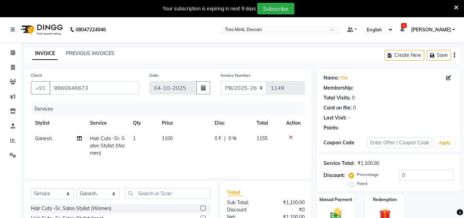
scroll to position [89, 0]
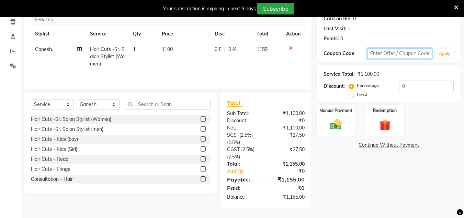
click at [386, 55] on input "text" at bounding box center [400, 53] width 65 height 11
type input "2"
click at [404, 86] on input "0" at bounding box center [427, 85] width 55 height 11
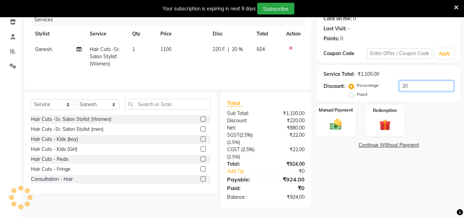
type input "20"
click at [346, 130] on img at bounding box center [336, 124] width 19 height 14
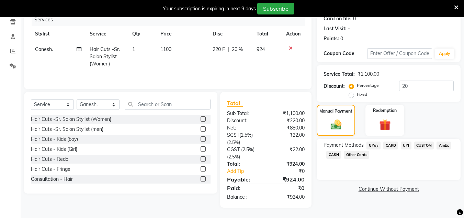
click at [426, 146] on span "CUSTOM" at bounding box center [425, 145] width 20 height 8
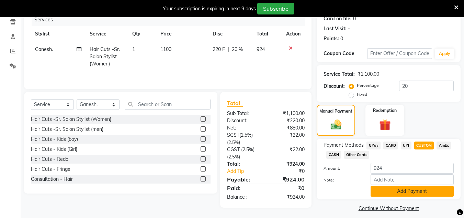
click at [399, 193] on button "Add Payment" at bounding box center [412, 191] width 83 height 11
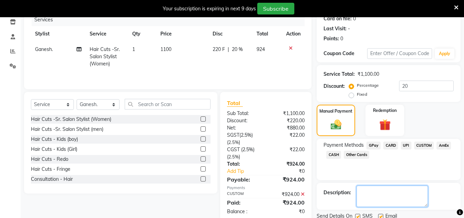
click at [399, 193] on textarea at bounding box center [393, 195] width 72 height 21
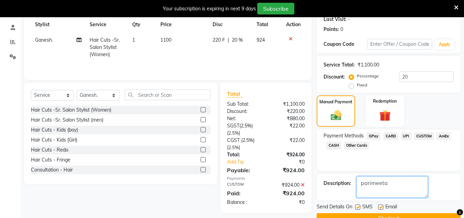
scroll to position [114, 0]
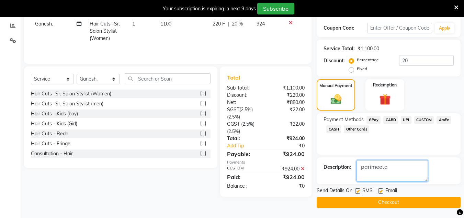
type textarea "parimeeta"
click at [375, 205] on button "Checkout" at bounding box center [389, 202] width 144 height 11
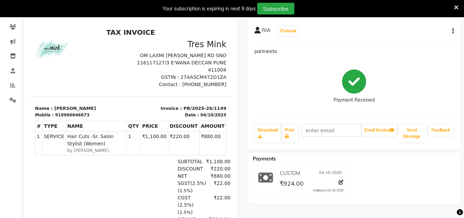
scroll to position [80, 0]
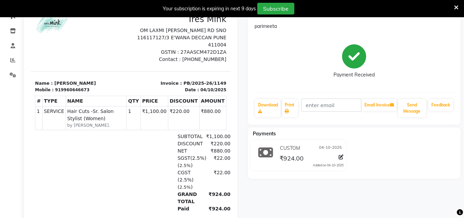
click at [244, 184] on div "RIA Prebook parimeeta Payment Received Download Print Email Invoice Send Messag…" at bounding box center [355, 117] width 224 height 249
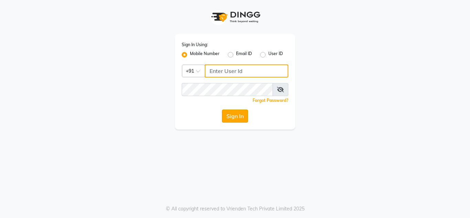
type input "8999659395"
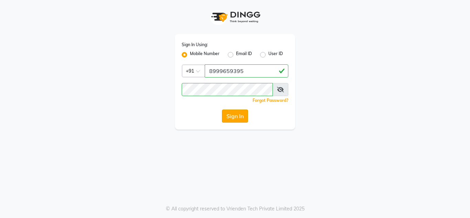
click at [229, 118] on button "Sign In" at bounding box center [235, 115] width 26 height 13
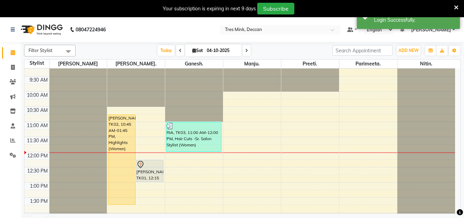
scroll to position [34, 0]
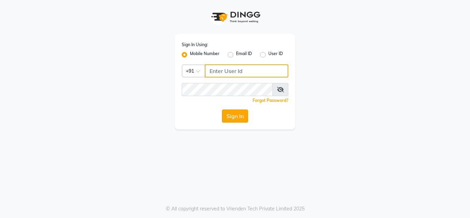
type input "8999659395"
click at [246, 121] on button "Sign In" at bounding box center [235, 115] width 26 height 13
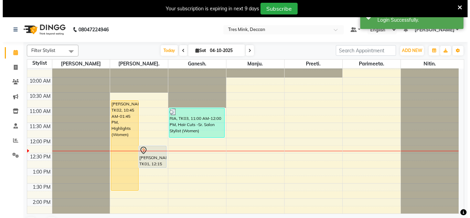
scroll to position [51, 0]
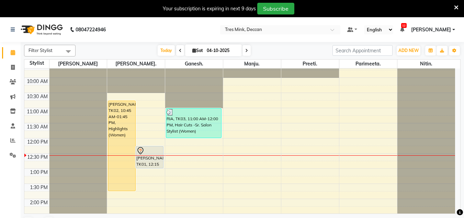
click at [24, 193] on div "Filter Stylist Select All Revati [PERSON_NAME]. [GEOGRAPHIC_DATA]. [GEOGRAPHIC_…" at bounding box center [243, 138] width 444 height 192
drag, startPoint x: 0, startPoint y: 9, endPoint x: 458, endPoint y: 8, distance: 457.6
click at [458, 8] on icon at bounding box center [457, 7] width 4 height 6
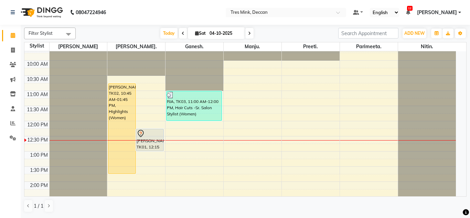
click at [244, 33] on div "[DATE] [DATE]" at bounding box center [207, 33] width 95 height 10
click at [249, 33] on icon at bounding box center [249, 33] width 3 height 4
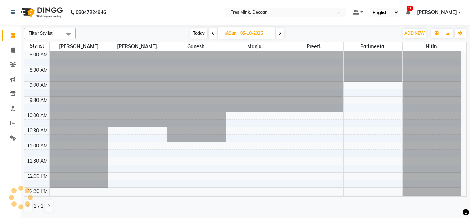
scroll to position [121, 0]
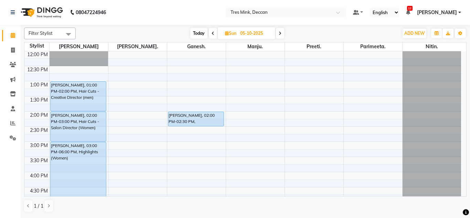
click at [191, 33] on span "Today" at bounding box center [198, 33] width 17 height 11
type input "04-10-2025"
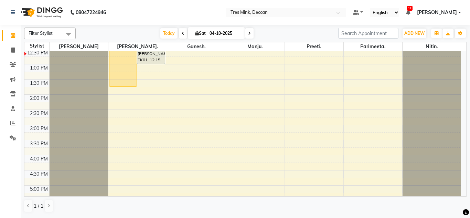
scroll to position [138, 0]
click at [171, 33] on span "Today" at bounding box center [168, 33] width 17 height 11
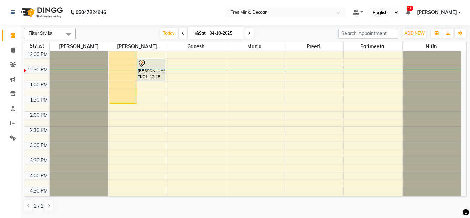
click at [224, 62] on div "8:00 AM 8:30 AM 9:00 AM 9:30 AM 10:00 AM 10:30 AM 11:00 AM 11:30 AM 12:00 PM 12…" at bounding box center [242, 126] width 436 height 393
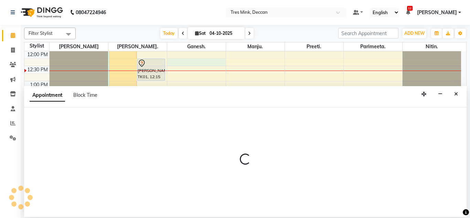
select select "59501"
select select "735"
select select "tentative"
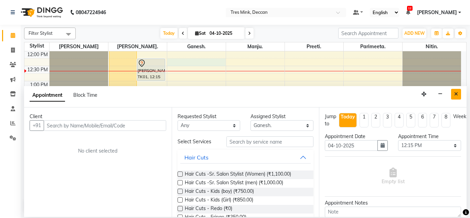
click at [459, 95] on button "Close" at bounding box center [456, 94] width 10 height 11
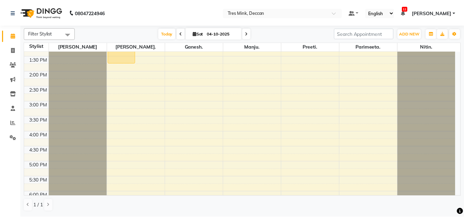
scroll to position [241, 0]
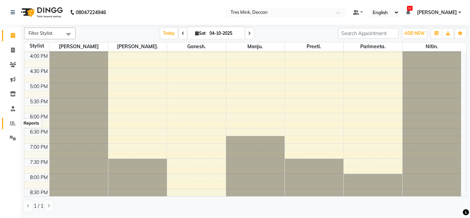
click at [9, 122] on span at bounding box center [13, 123] width 12 height 8
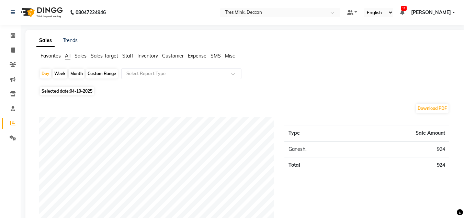
click at [81, 74] on div "Month" at bounding box center [77, 74] width 16 height 10
select select "10"
select select "2025"
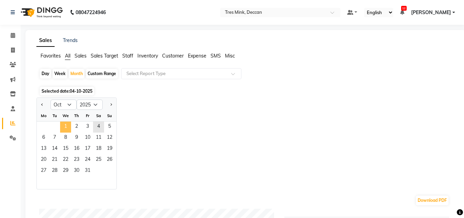
click at [70, 123] on span "1" at bounding box center [65, 126] width 11 height 11
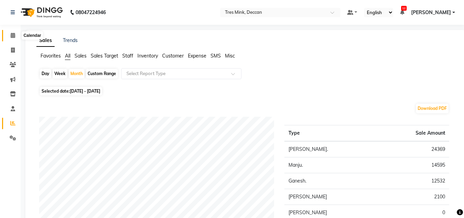
click at [13, 34] on icon at bounding box center [13, 35] width 4 height 5
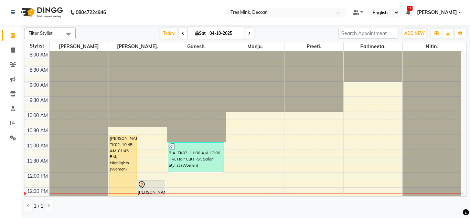
click at [468, 121] on div "Filter Stylist Select All Revati [PERSON_NAME]. [GEOGRAPHIC_DATA]. [GEOGRAPHIC_…" at bounding box center [245, 121] width 449 height 192
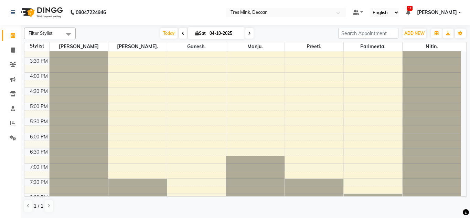
scroll to position [205, 0]
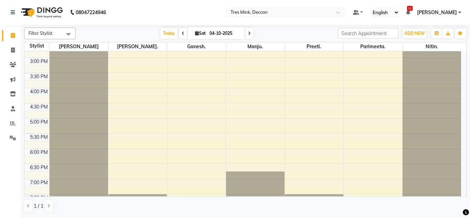
click at [186, 95] on div "8:00 AM 8:30 AM 9:00 AM 9:30 AM 10:00 AM 10:30 AM 11:00 AM 11:30 AM 12:00 PM 12…" at bounding box center [242, 42] width 436 height 393
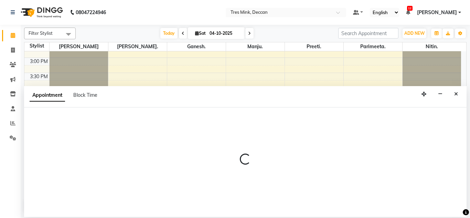
select select "59501"
select select "tentative"
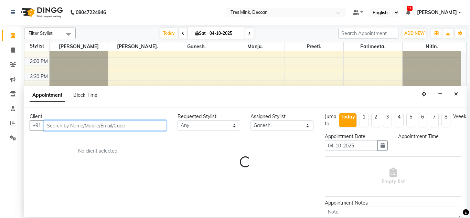
select select "960"
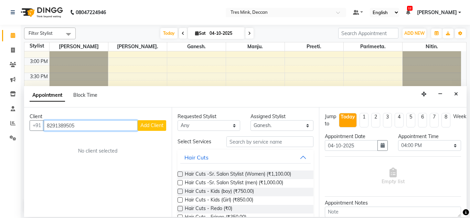
type input "8291389505"
click at [147, 129] on button "Add Client" at bounding box center [152, 125] width 29 height 11
select select "22"
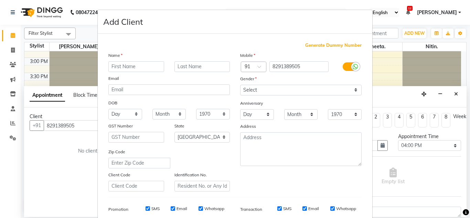
click at [114, 65] on input "text" at bounding box center [136, 66] width 56 height 11
type input "maitree"
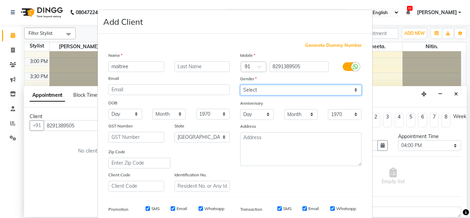
click at [251, 93] on select "Select [DEMOGRAPHIC_DATA] [DEMOGRAPHIC_DATA] Other Prefer Not To Say" at bounding box center [300, 90] width 121 height 11
select select "[DEMOGRAPHIC_DATA]"
click at [240, 85] on select "Select [DEMOGRAPHIC_DATA] [DEMOGRAPHIC_DATA] Other Prefer Not To Say" at bounding box center [300, 90] width 121 height 11
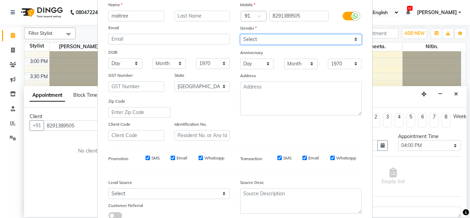
scroll to position [100, 0]
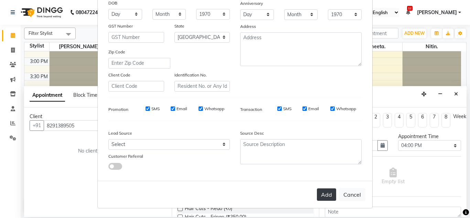
click at [318, 190] on button "Add" at bounding box center [326, 194] width 19 height 12
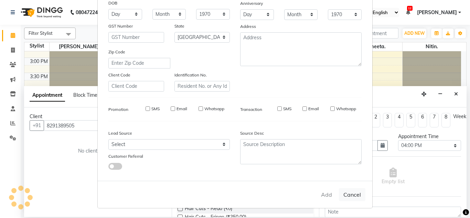
select select
select select "null"
select select
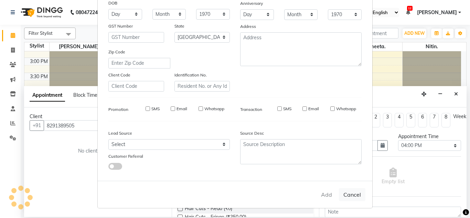
select select
checkbox input "false"
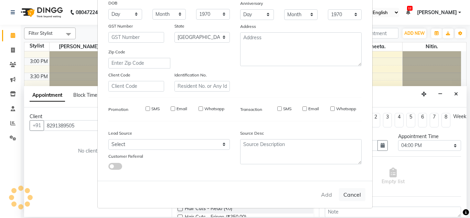
checkbox input "false"
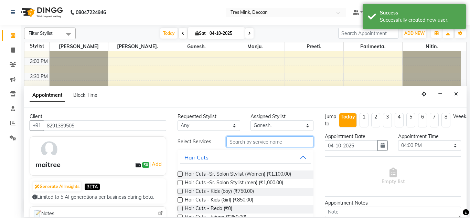
click at [258, 141] on input "text" at bounding box center [269, 141] width 87 height 11
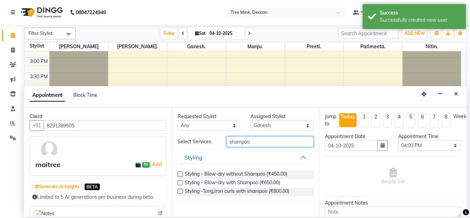
type input "shampoo"
click at [179, 184] on label at bounding box center [179, 182] width 5 height 5
click at [179, 184] on input "checkbox" at bounding box center [179, 183] width 4 height 4
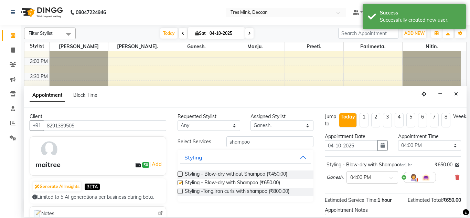
checkbox input "false"
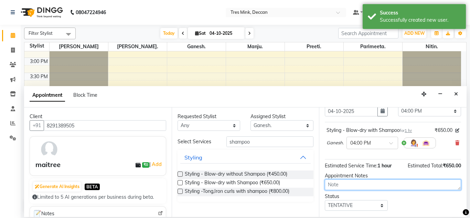
click at [346, 186] on textarea at bounding box center [393, 184] width 136 height 11
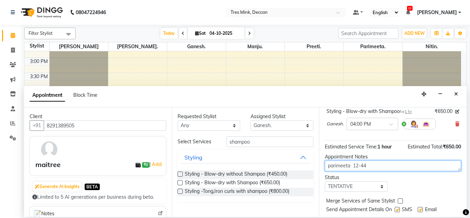
scroll to position [69, 0]
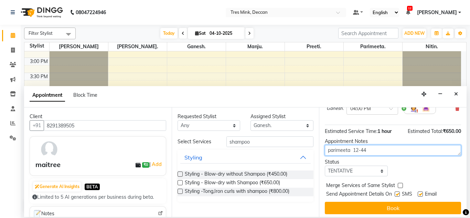
type textarea "parimeeta 12-44"
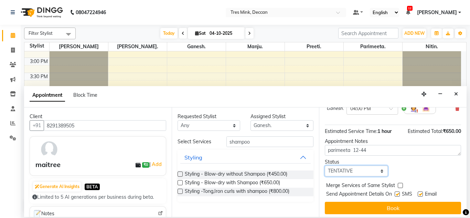
click at [343, 176] on select "Select TENTATIVE CONFIRM CHECK-IN UPCOMING" at bounding box center [356, 170] width 63 height 11
select select "confirm booking"
click at [325, 165] on select "Select TENTATIVE CONFIRM CHECK-IN UPCOMING" at bounding box center [356, 170] width 63 height 11
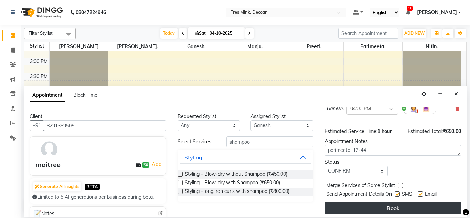
click at [339, 206] on button "Book" at bounding box center [393, 207] width 136 height 12
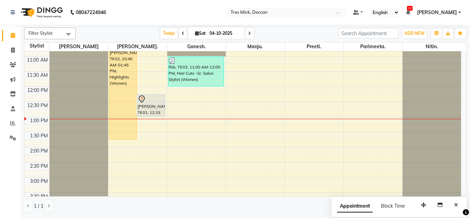
scroll to position [68, 0]
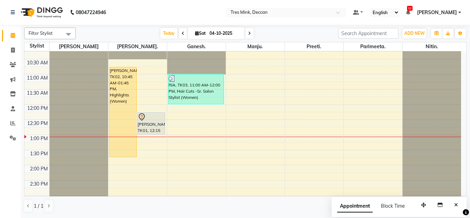
click at [247, 32] on span at bounding box center [249, 33] width 8 height 11
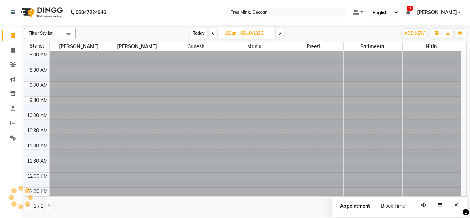
scroll to position [152, 0]
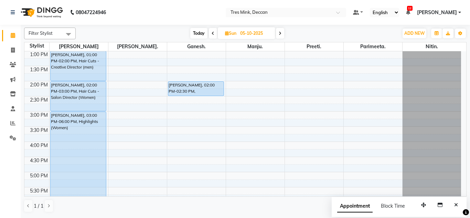
click at [278, 32] on icon at bounding box center [279, 33] width 3 height 4
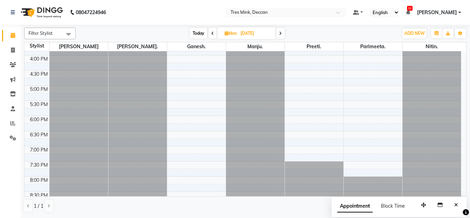
scroll to position [248, 0]
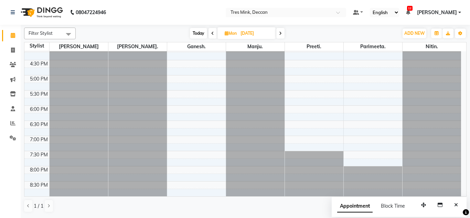
click at [282, 30] on span at bounding box center [280, 33] width 8 height 11
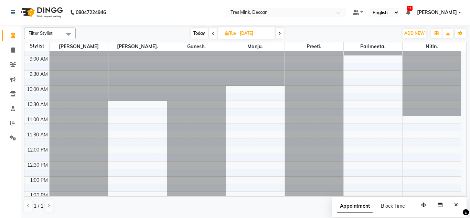
scroll to position [14, 0]
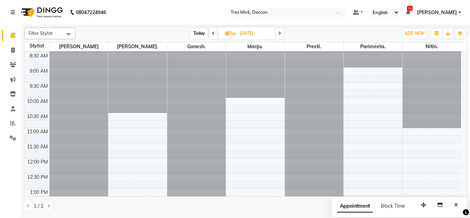
click at [279, 34] on icon at bounding box center [279, 33] width 3 height 4
type input "[DATE]"
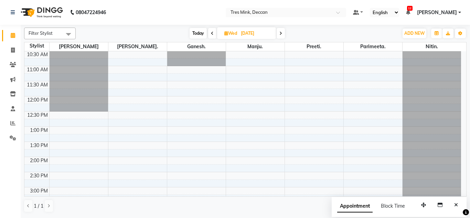
scroll to position [69, 0]
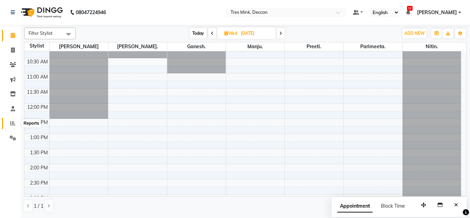
click at [9, 121] on span at bounding box center [13, 123] width 12 height 8
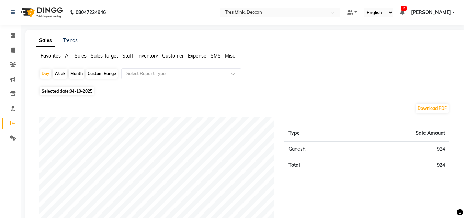
click at [77, 74] on div "Month" at bounding box center [77, 74] width 16 height 10
select select "10"
select select "2025"
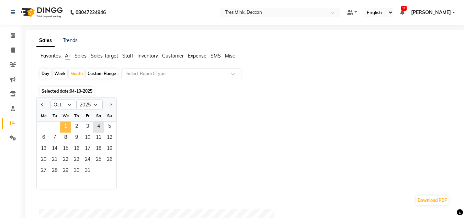
click at [63, 125] on span "1" at bounding box center [65, 126] width 11 height 11
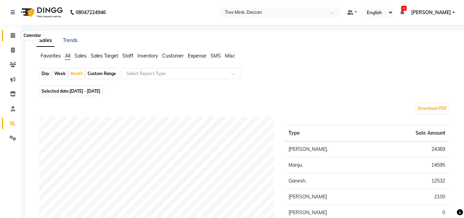
click at [9, 38] on span at bounding box center [13, 36] width 12 height 8
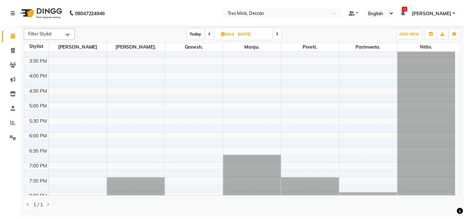
scroll to position [241, 0]
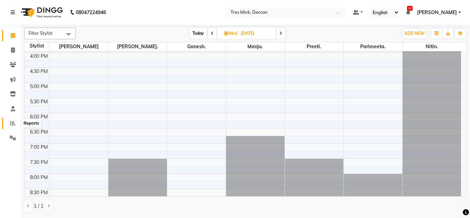
click at [10, 122] on span at bounding box center [13, 123] width 12 height 8
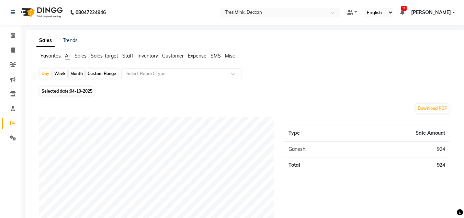
click at [74, 73] on div "Month" at bounding box center [77, 74] width 16 height 10
select select "10"
select select "2025"
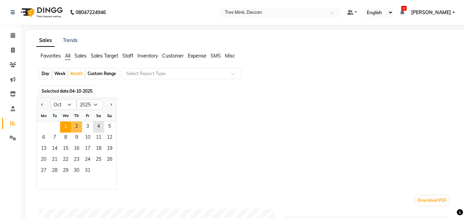
click at [68, 124] on span "1" at bounding box center [65, 126] width 11 height 11
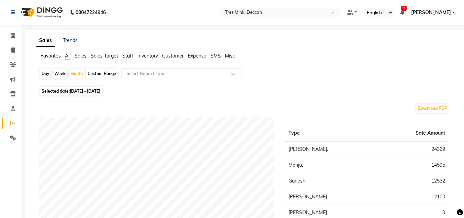
click at [128, 57] on span "Staff" at bounding box center [127, 56] width 11 height 6
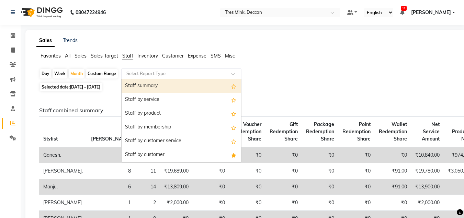
click at [138, 75] on input "text" at bounding box center [174, 73] width 99 height 7
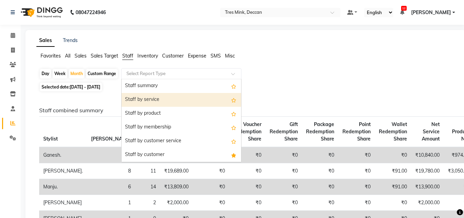
click at [155, 98] on div "Staff by service" at bounding box center [182, 100] width 120 height 14
select select "filtered_report"
select select "pdf"
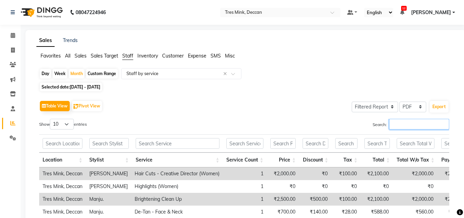
click at [397, 122] on input "Search:" at bounding box center [420, 124] width 60 height 11
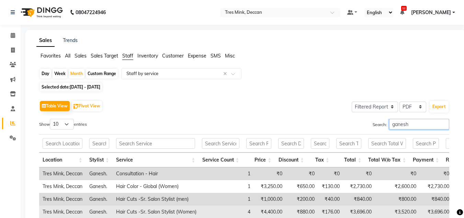
scroll to position [88, 0]
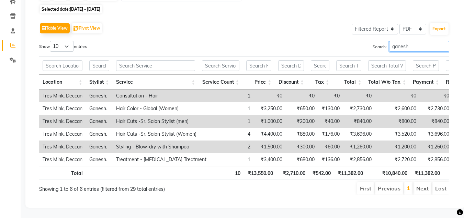
drag, startPoint x: 365, startPoint y: 31, endPoint x: 351, endPoint y: 28, distance: 15.1
click at [356, 29] on div "Table View Pivot View Select Full Report Filtered Report Select CSV PDF Export …" at bounding box center [244, 108] width 411 height 174
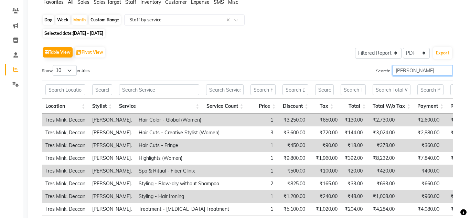
scroll to position [0, 0]
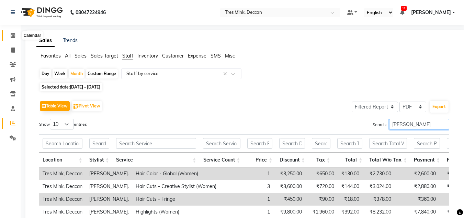
type input "[PERSON_NAME]"
click at [11, 35] on icon at bounding box center [13, 35] width 4 height 5
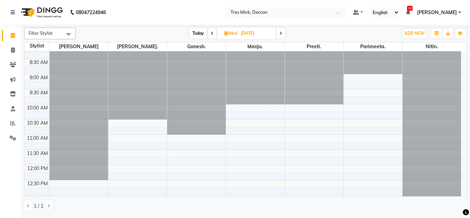
click at [193, 33] on span "Today" at bounding box center [197, 33] width 17 height 11
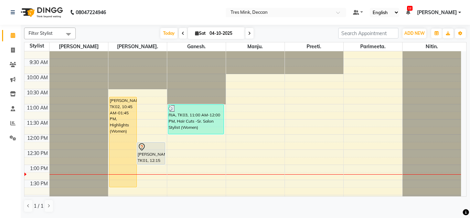
scroll to position [83, 0]
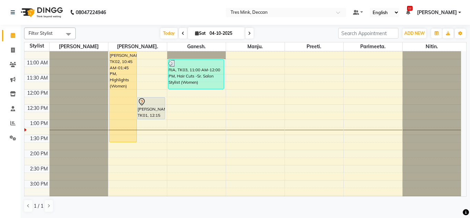
click at [182, 33] on icon at bounding box center [183, 33] width 3 height 4
type input "03-10-2025"
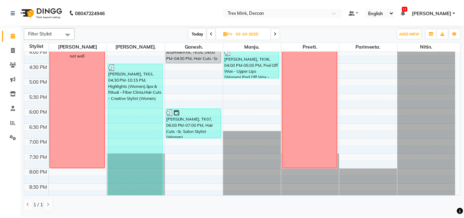
scroll to position [248, 0]
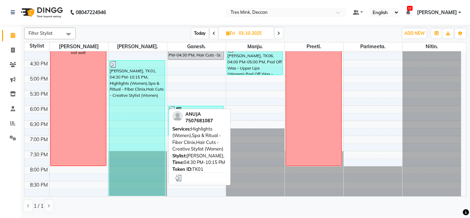
click at [146, 106] on div "[PERSON_NAME], TK01, 04:30 PM-10:15 PM, Highlights (Women),Spa & Ritual - Fiber…" at bounding box center [137, 128] width 56 height 135
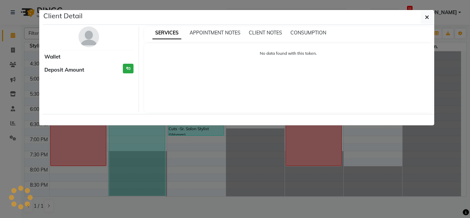
select select "3"
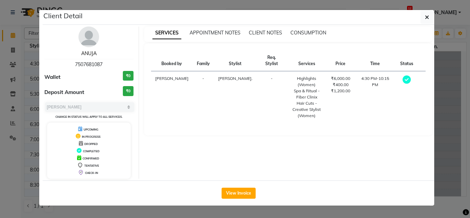
click at [84, 55] on link "ANUJA" at bounding box center [88, 53] width 15 height 6
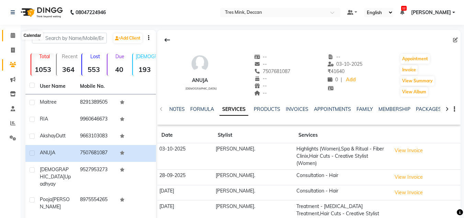
click at [8, 35] on span at bounding box center [13, 36] width 12 height 8
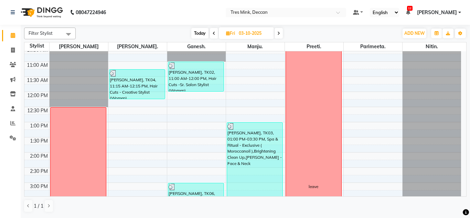
scroll to position [76, 0]
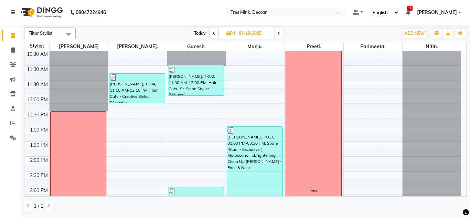
click at [214, 33] on icon at bounding box center [213, 33] width 3 height 4
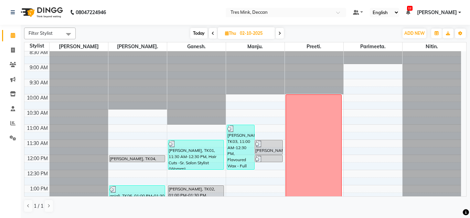
scroll to position [0, 0]
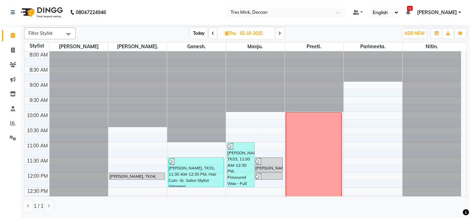
click at [212, 34] on icon at bounding box center [212, 33] width 3 height 4
type input "01-10-2025"
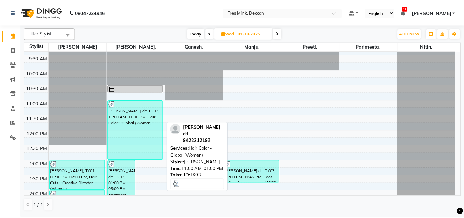
scroll to position [76, 0]
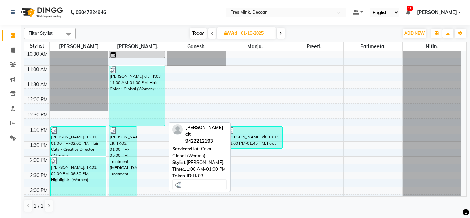
click at [125, 103] on div "[PERSON_NAME] clt, TK03, 11:00 AM-01:00 PM, Hair Color - Global (Women)" at bounding box center [137, 95] width 56 height 59
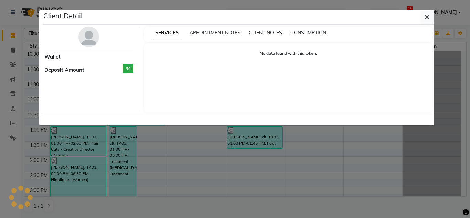
select select "3"
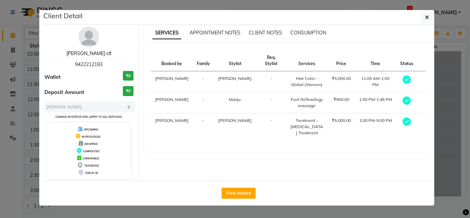
click at [87, 52] on link "[PERSON_NAME] clt" at bounding box center [88, 53] width 45 height 6
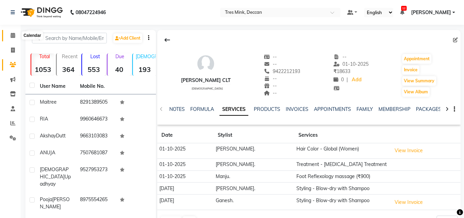
click at [11, 36] on icon at bounding box center [13, 35] width 4 height 5
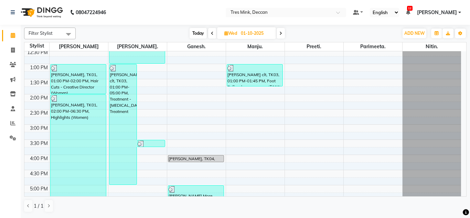
scroll to position [138, 0]
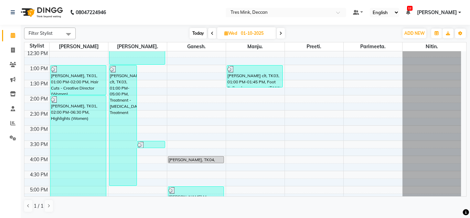
click at [280, 33] on icon at bounding box center [280, 33] width 3 height 4
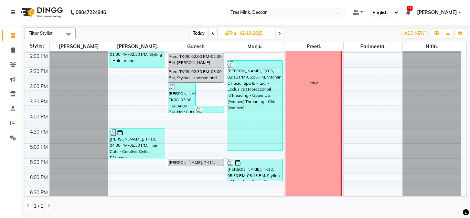
scroll to position [248, 0]
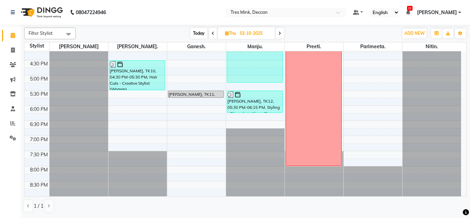
click at [280, 34] on icon at bounding box center [279, 33] width 3 height 4
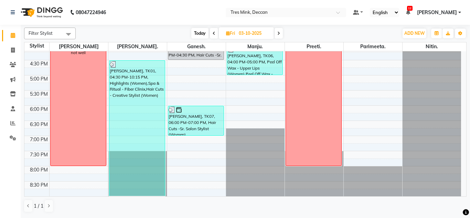
click at [277, 29] on span at bounding box center [278, 33] width 8 height 11
type input "04-10-2025"
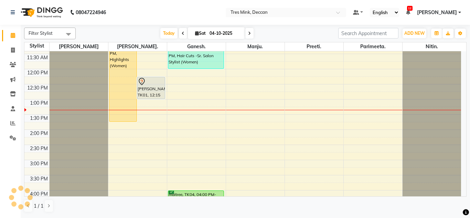
scroll to position [83, 0]
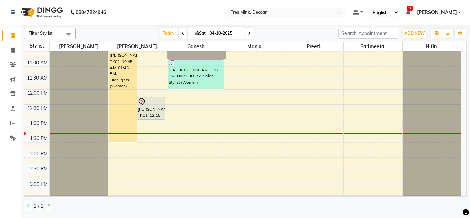
click at [305, 123] on div "8:00 AM 8:30 AM 9:00 AM 9:30 AM 10:00 AM 10:30 AM 11:00 AM 11:30 AM 12:00 PM 12…" at bounding box center [242, 164] width 436 height 393
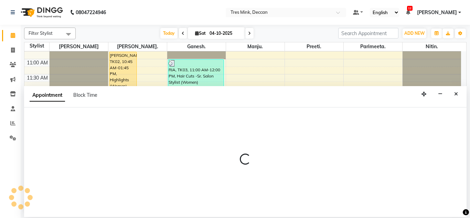
select select "59502"
select select "780"
select select "tentative"
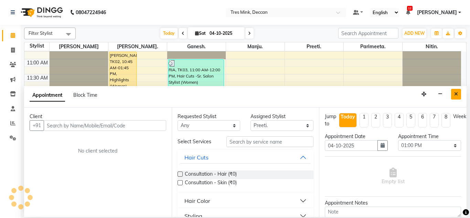
click at [457, 94] on icon "Close" at bounding box center [456, 93] width 4 height 5
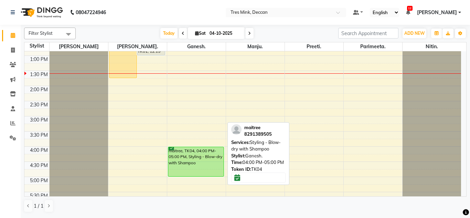
scroll to position [172, 0]
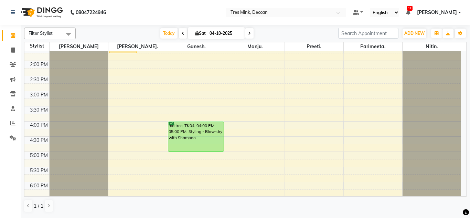
click at [189, 33] on span "[DATE]" at bounding box center [216, 33] width 57 height 12
click at [202, 30] on span "[DATE]" at bounding box center [216, 33] width 57 height 12
click at [162, 28] on span "Today" at bounding box center [168, 33] width 17 height 11
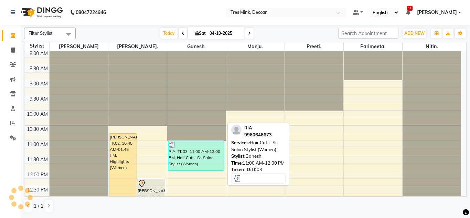
scroll to position [0, 0]
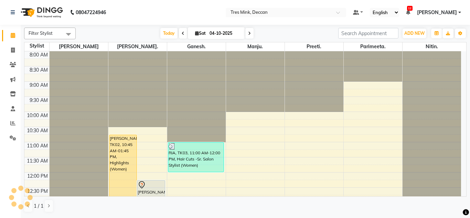
click at [249, 34] on icon at bounding box center [249, 33] width 3 height 4
type input "05-10-2025"
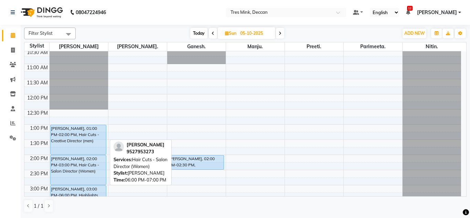
scroll to position [76, 0]
